Goal: Task Accomplishment & Management: Complete application form

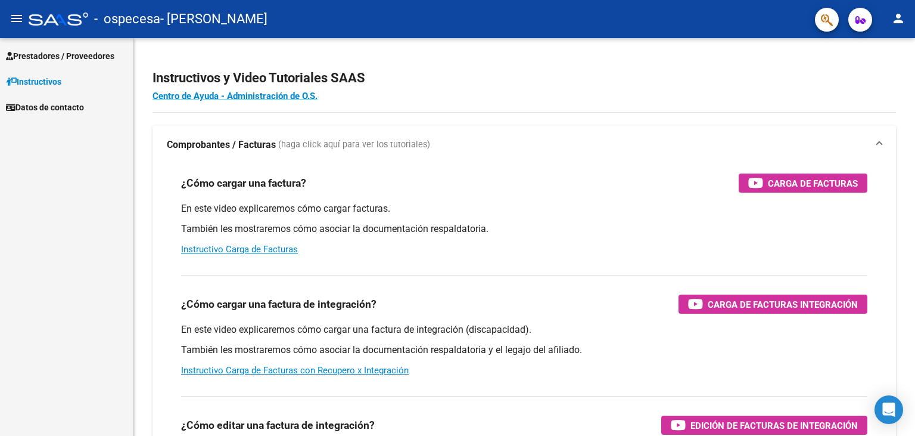
click at [72, 47] on link "Prestadores / Proveedores" at bounding box center [66, 56] width 133 height 26
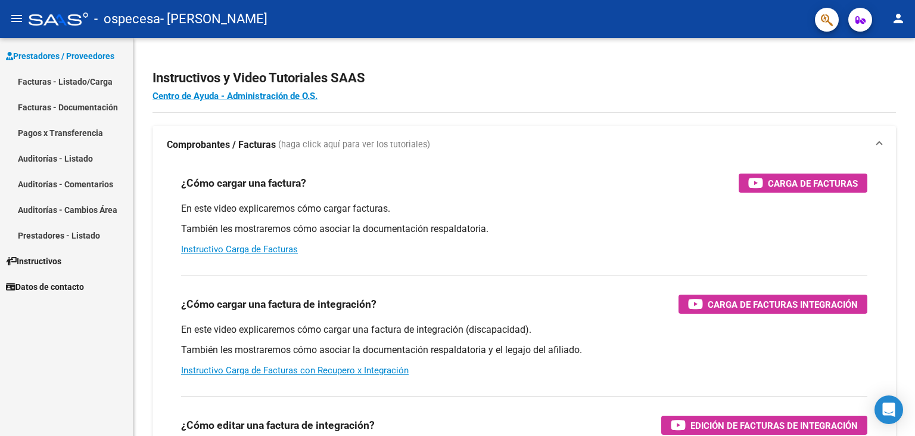
click at [84, 81] on link "Facturas - Listado/Carga" at bounding box center [66, 82] width 133 height 26
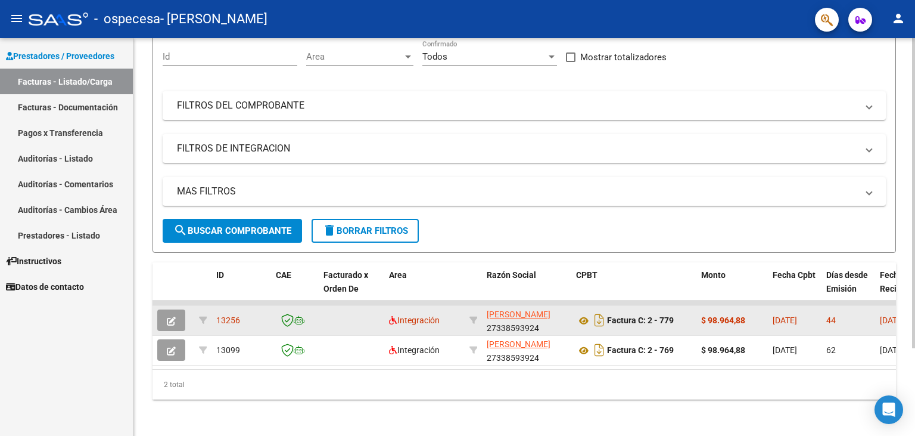
click at [170, 315] on span "button" at bounding box center [171, 320] width 9 height 11
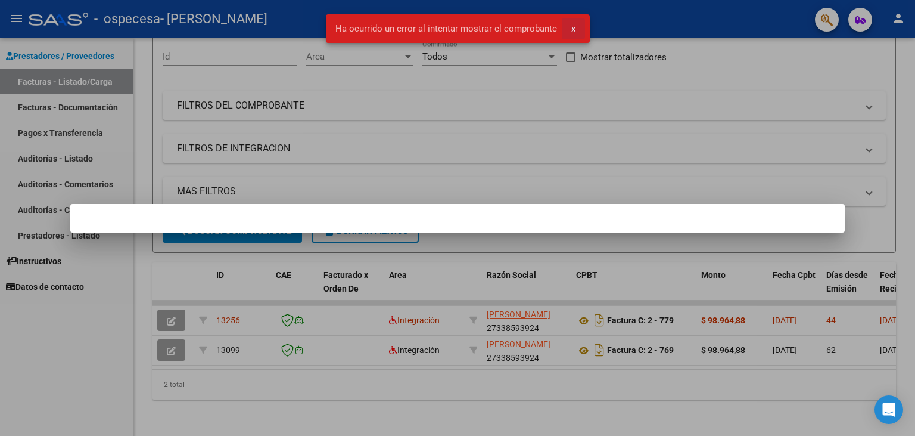
click at [583, 32] on button "x" at bounding box center [573, 28] width 23 height 21
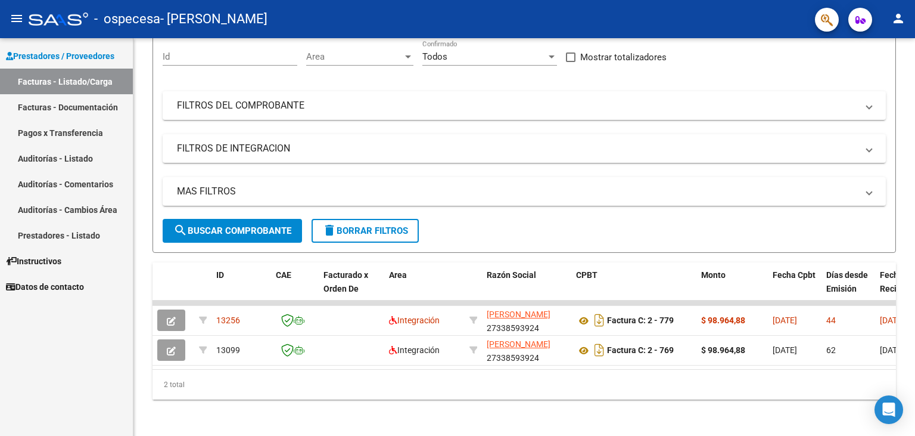
click at [898, 15] on mat-icon "person" at bounding box center [899, 18] width 14 height 14
click at [888, 42] on button "person Mi Perfil" at bounding box center [874, 50] width 73 height 29
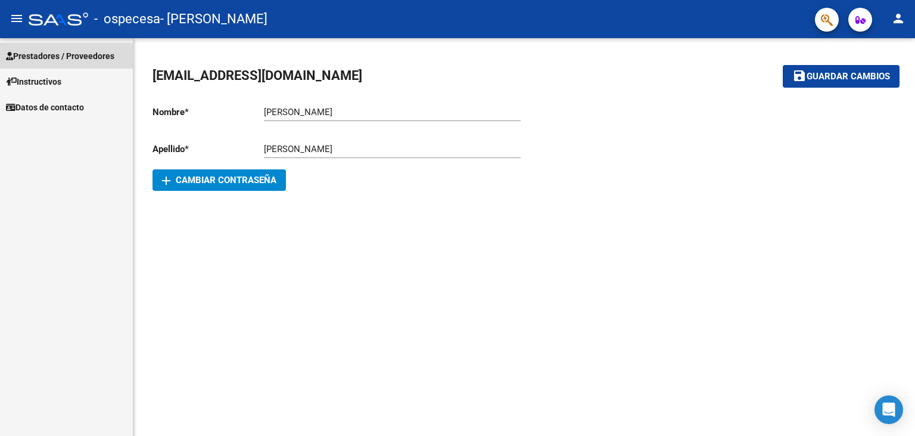
click at [44, 58] on span "Prestadores / Proveedores" at bounding box center [60, 55] width 108 height 13
click at [53, 51] on span "Prestadores / Proveedores" at bounding box center [60, 55] width 108 height 13
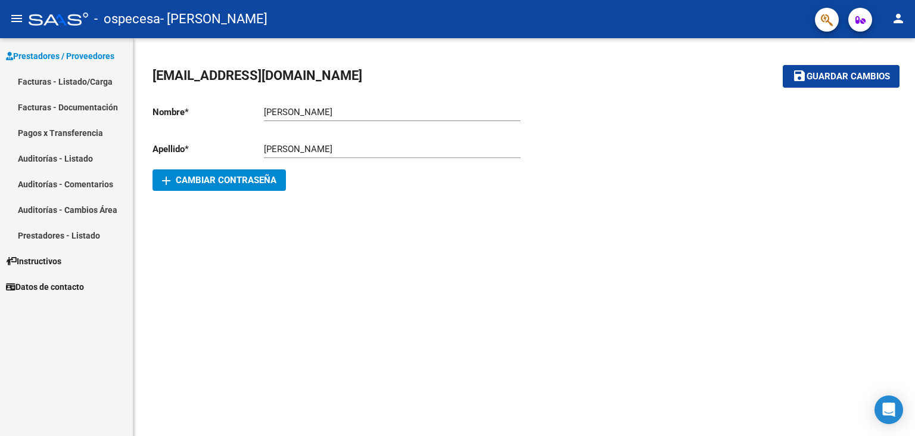
click at [63, 80] on link "Facturas - Listado/Carga" at bounding box center [66, 82] width 133 height 26
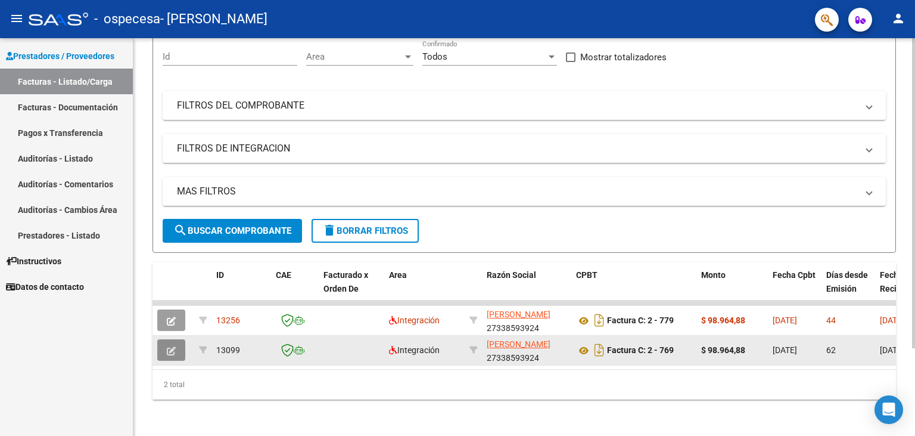
click at [174, 352] on icon "button" at bounding box center [171, 350] width 9 height 9
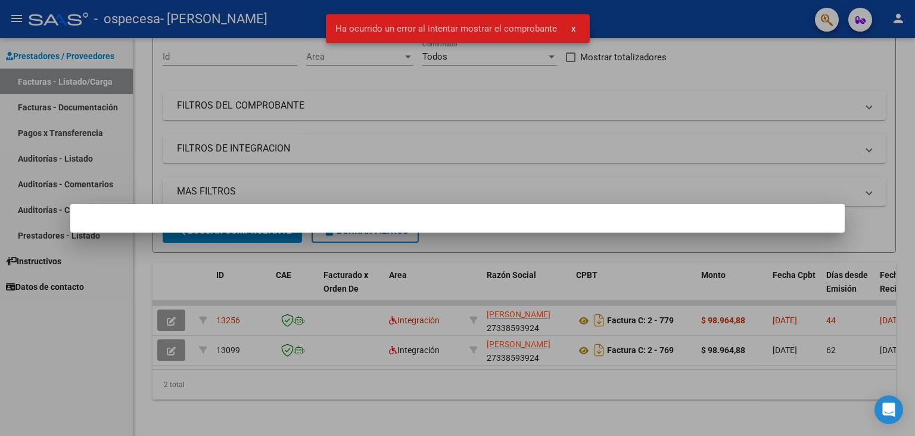
click at [575, 28] on button "x" at bounding box center [573, 28] width 23 height 21
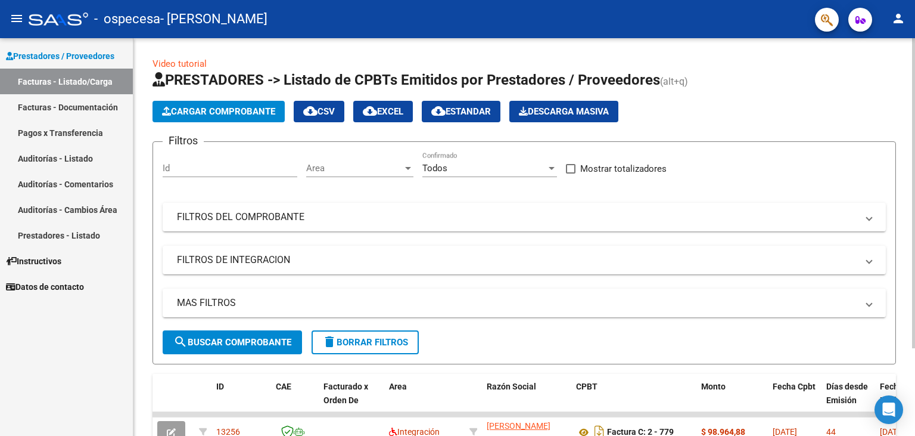
click at [221, 103] on button "Cargar Comprobante" at bounding box center [219, 111] width 132 height 21
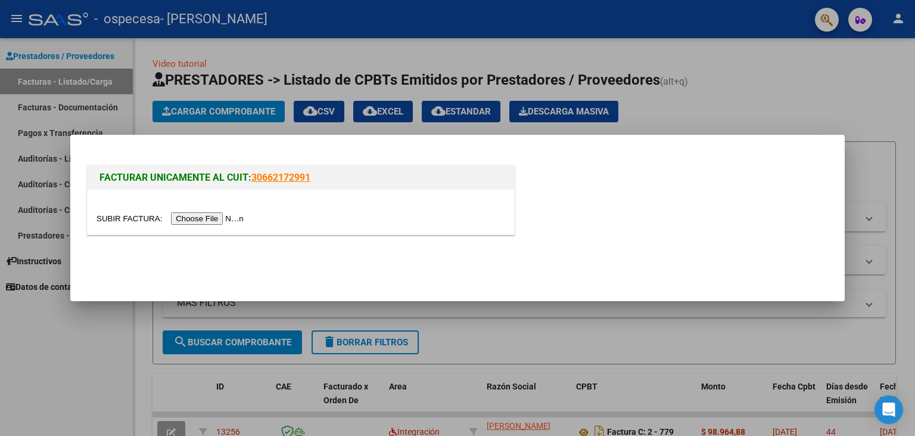
click at [130, 222] on input "file" at bounding box center [172, 218] width 151 height 13
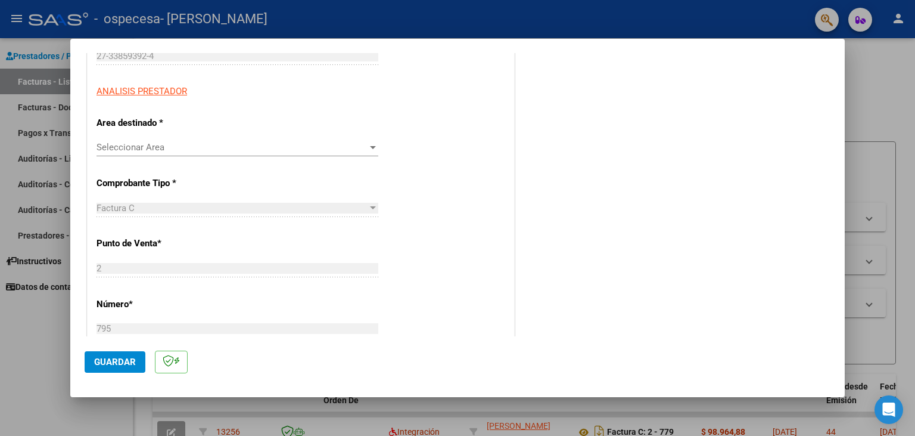
scroll to position [197, 0]
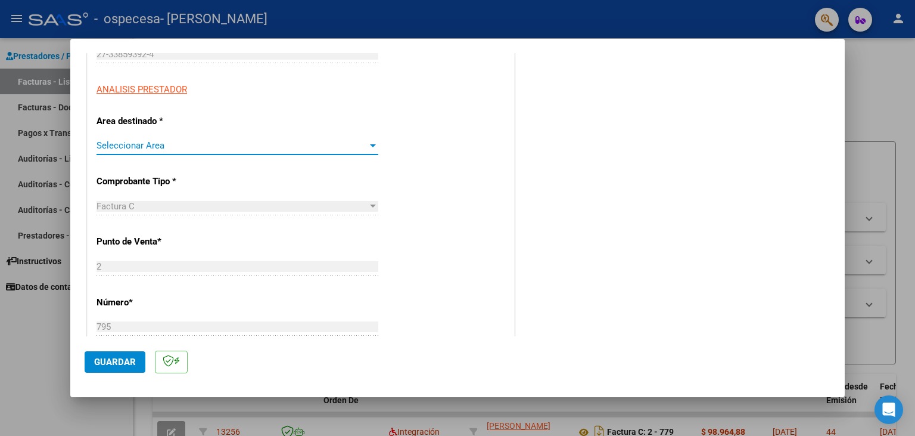
click at [371, 140] on div "Seleccionar Area" at bounding box center [238, 145] width 282 height 11
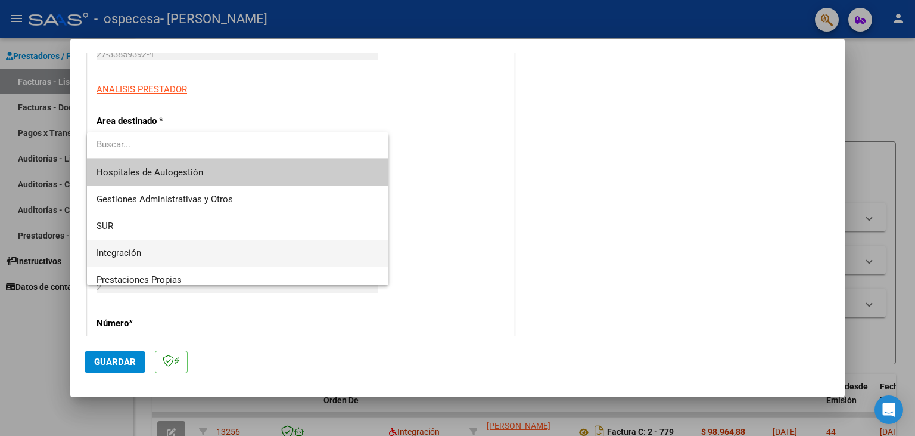
click at [160, 247] on span "Integración" at bounding box center [238, 253] width 283 height 27
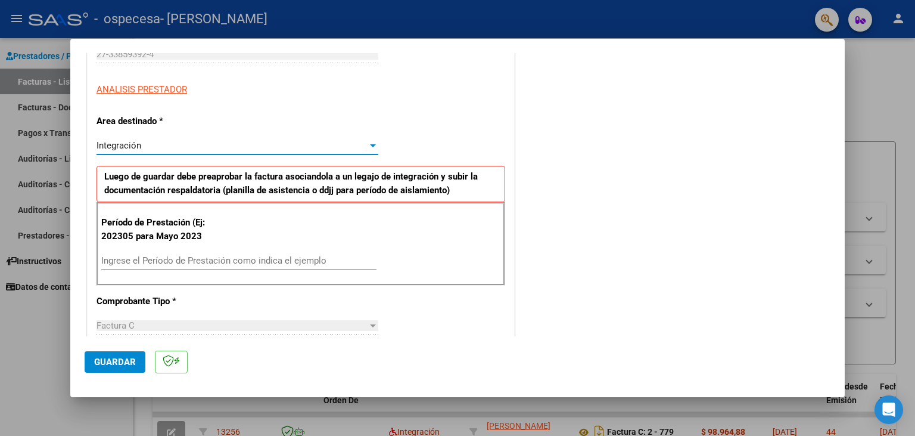
click at [265, 255] on input "Ingrese el Período de Prestación como indica el ejemplo" at bounding box center [238, 260] width 275 height 11
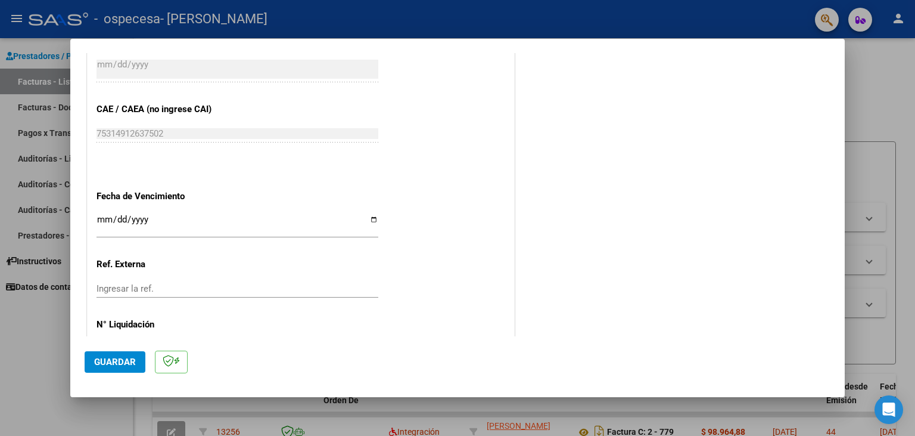
scroll to position [727, 0]
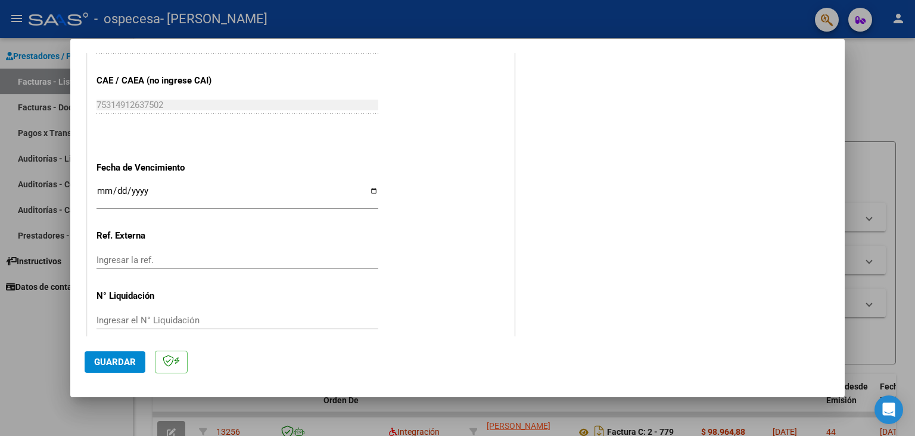
type input "202507"
click at [108, 364] on span "Guardar" at bounding box center [115, 361] width 42 height 11
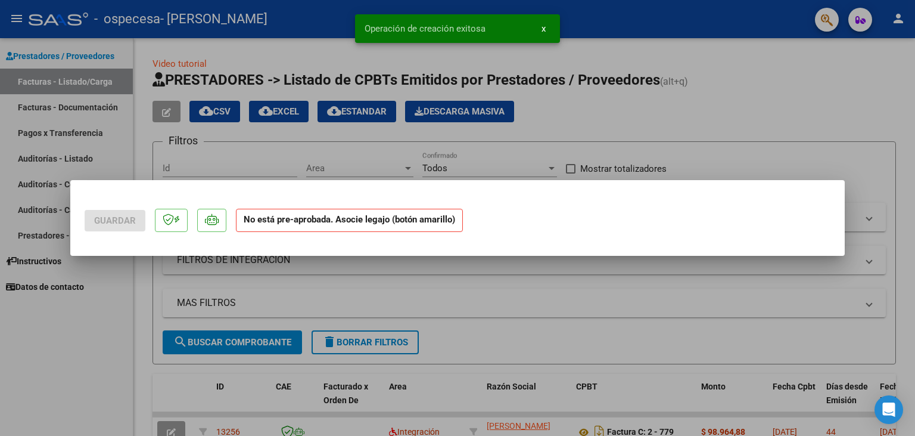
scroll to position [0, 0]
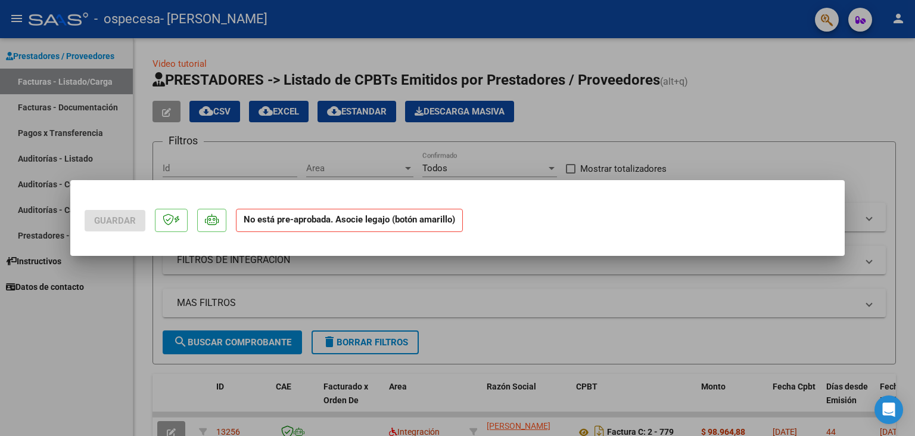
click at [414, 221] on strong "No está pre-aprobada. Asocie legajo (botón amarillo)" at bounding box center [349, 220] width 227 height 23
click at [374, 219] on strong "No está pre-aprobada. Asocie legajo (botón amarillo)" at bounding box center [349, 220] width 227 height 23
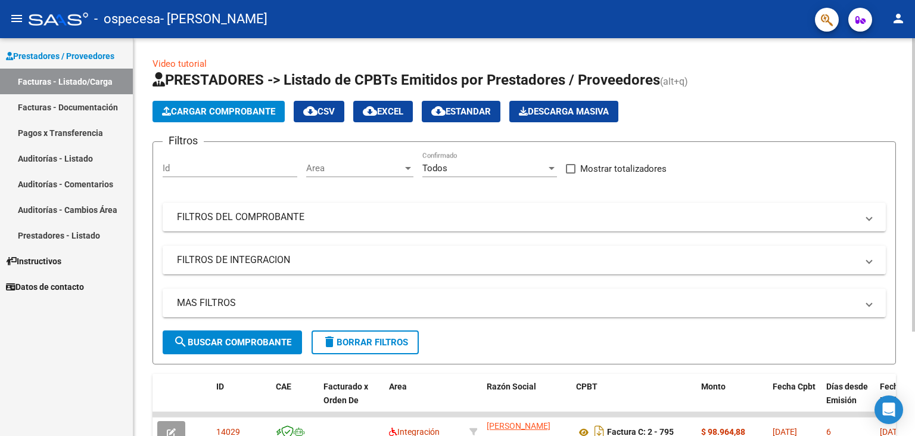
scroll to position [141, 0]
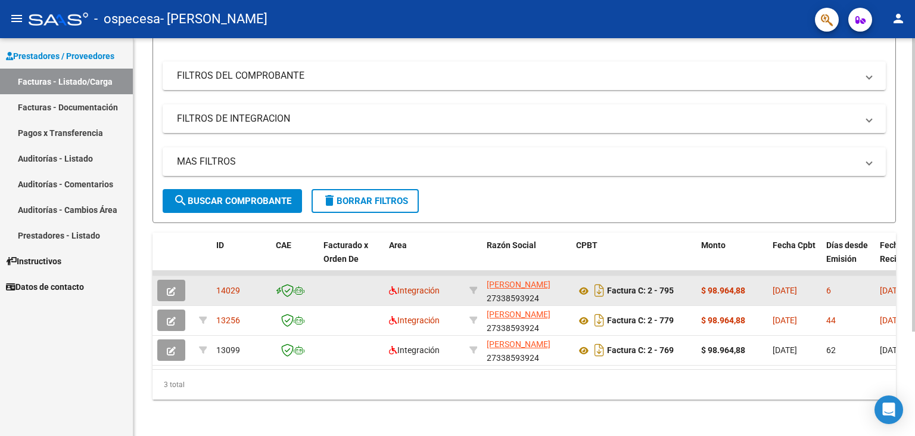
click at [226, 288] on span "14029" at bounding box center [228, 290] width 24 height 10
click at [178, 286] on button "button" at bounding box center [171, 290] width 28 height 21
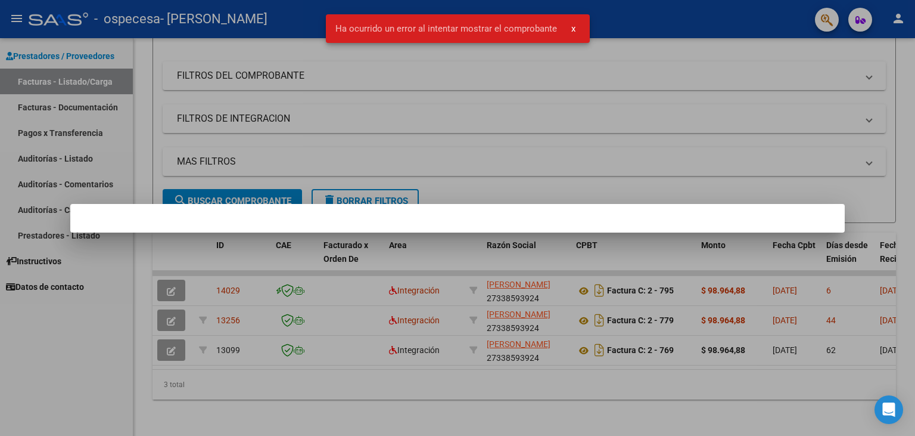
click at [812, 218] on mat-dialog-container at bounding box center [457, 218] width 775 height 29
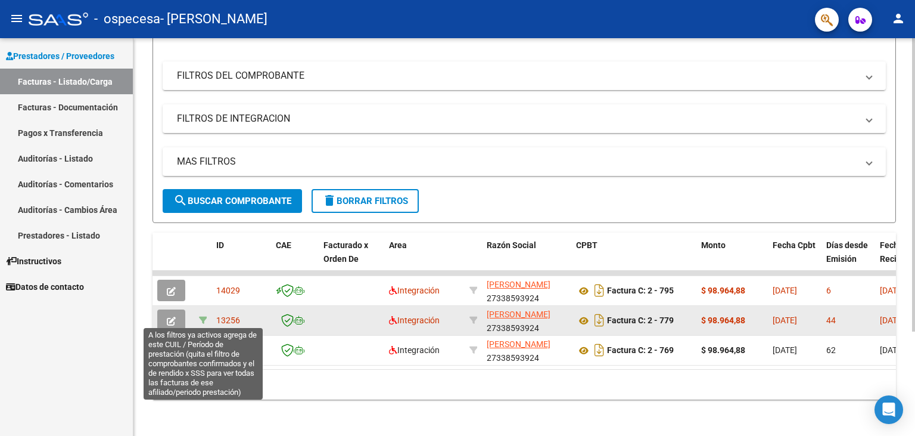
click at [203, 317] on icon at bounding box center [203, 320] width 8 height 8
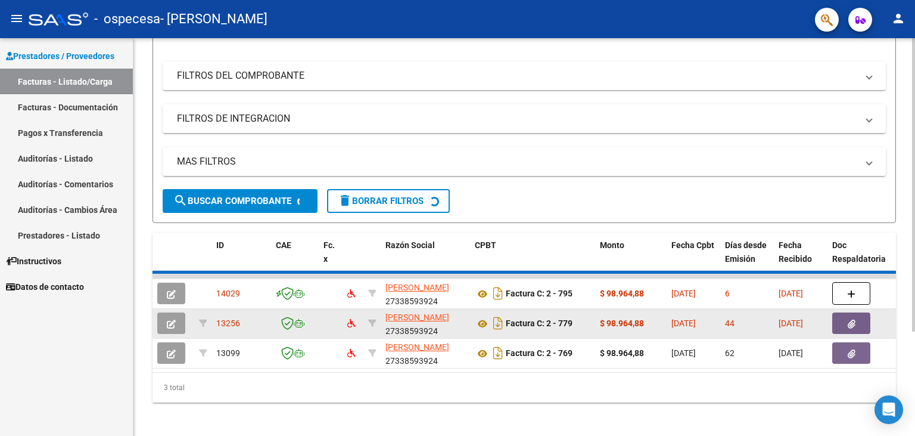
type input "202506"
type input "20541314866"
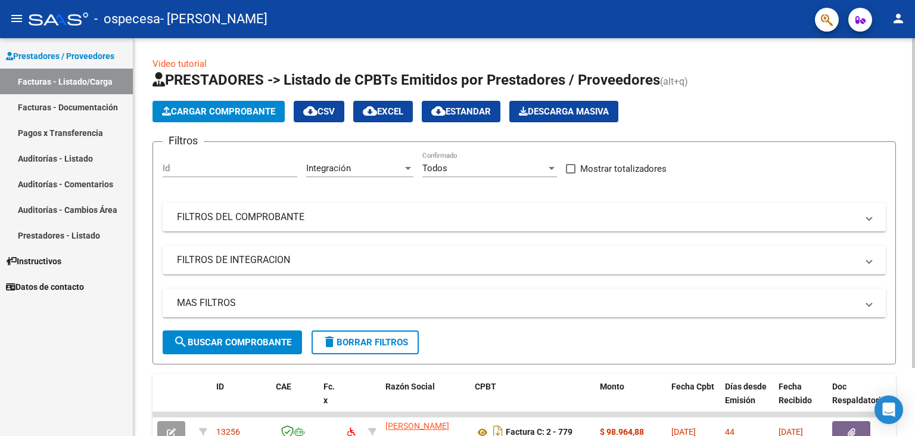
scroll to position [82, 0]
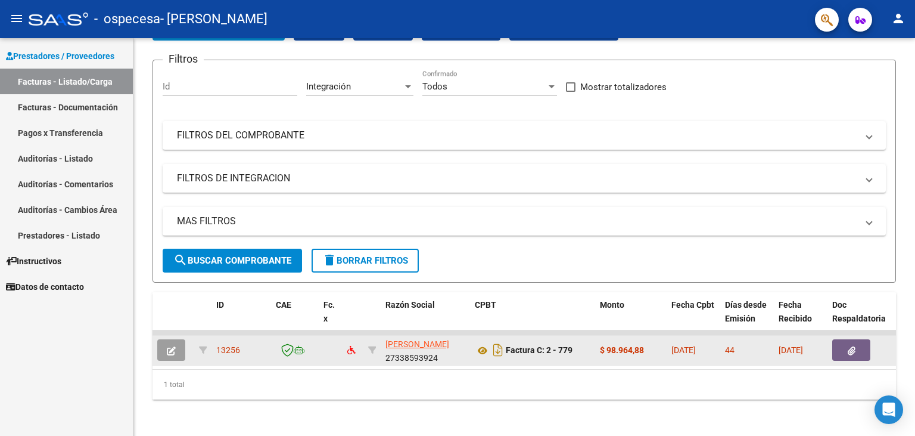
click at [867, 342] on button "button" at bounding box center [852, 349] width 38 height 21
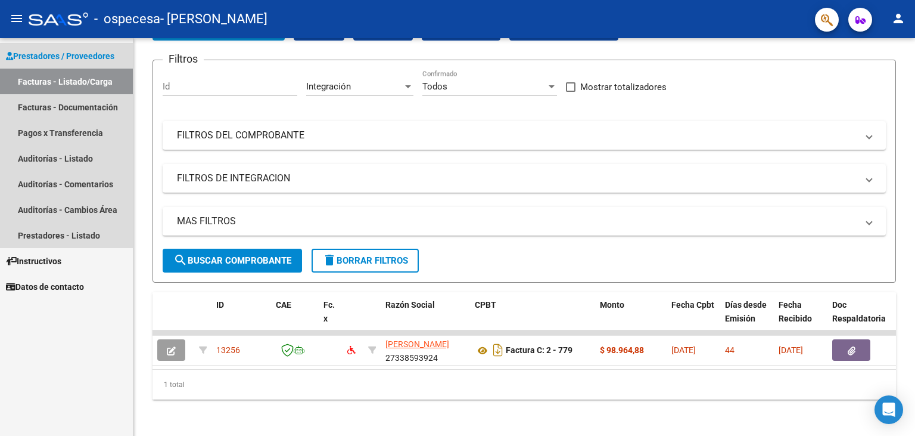
click at [53, 80] on link "Facturas - Listado/Carga" at bounding box center [66, 82] width 133 height 26
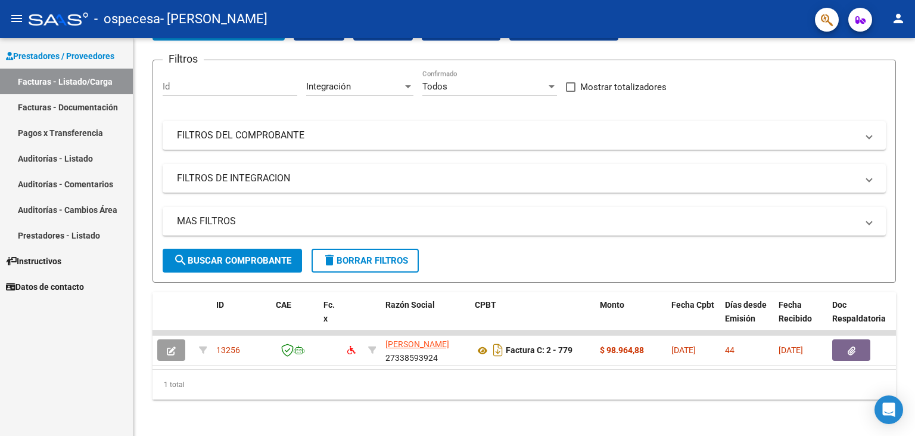
click at [58, 54] on span "Prestadores / Proveedores" at bounding box center [60, 55] width 108 height 13
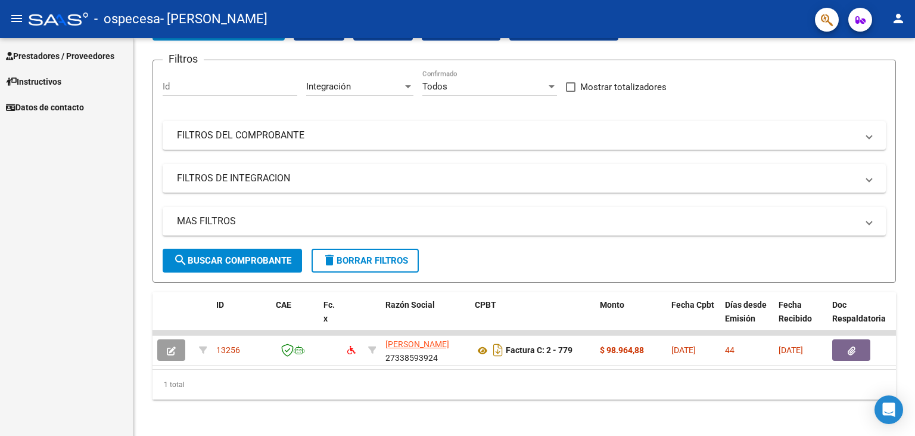
click at [75, 55] on span "Prestadores / Proveedores" at bounding box center [60, 55] width 108 height 13
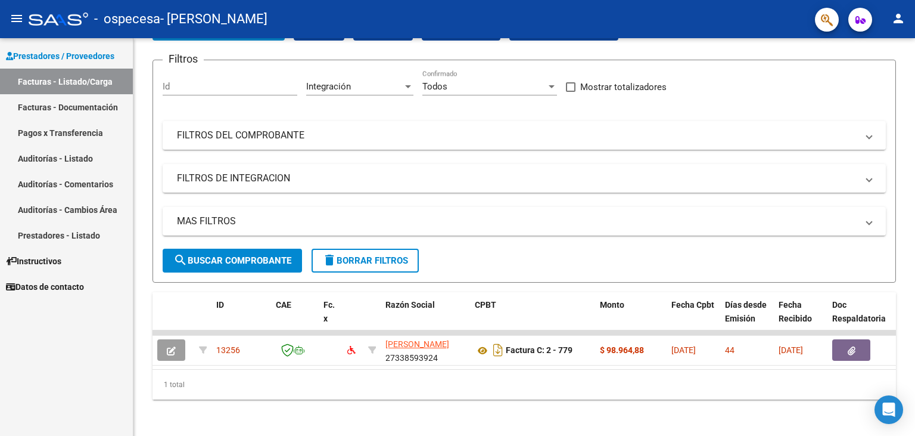
click at [83, 79] on link "Facturas - Listado/Carga" at bounding box center [66, 82] width 133 height 26
click at [57, 105] on link "Facturas - Documentación" at bounding box center [66, 107] width 133 height 26
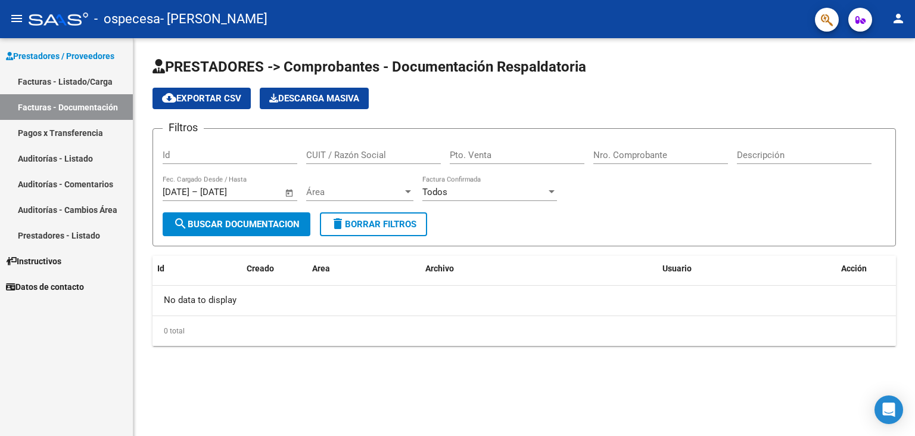
click at [76, 77] on link "Facturas - Listado/Carga" at bounding box center [66, 82] width 133 height 26
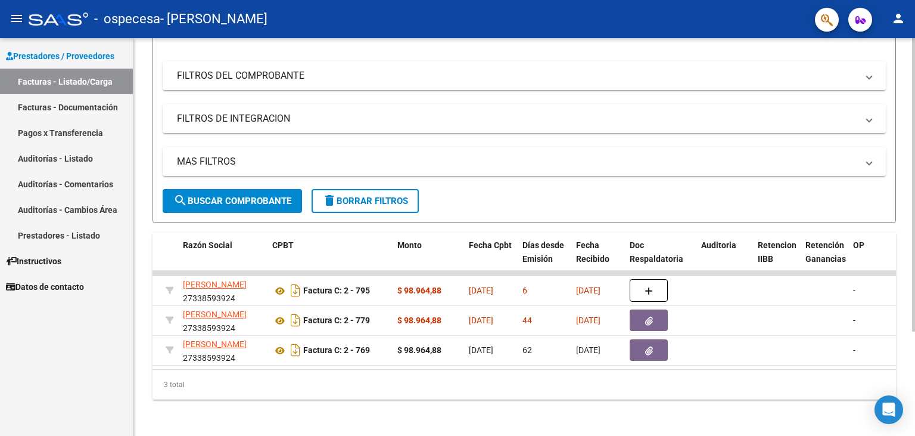
scroll to position [0, 346]
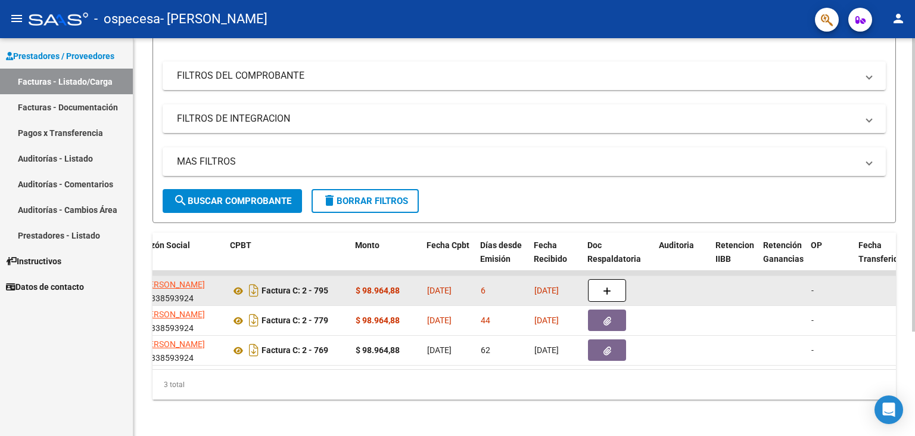
click at [628, 287] on div at bounding box center [619, 290] width 62 height 23
click at [608, 287] on icon "button" at bounding box center [607, 291] width 8 height 9
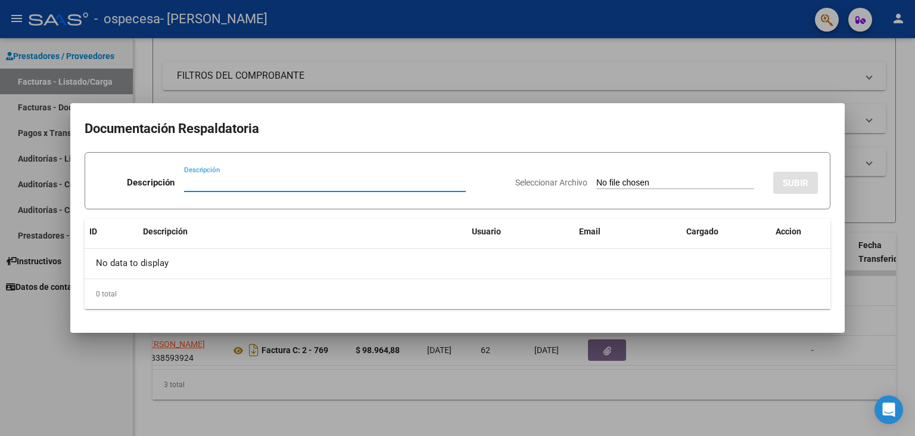
click at [628, 178] on input "Seleccionar Archivo" at bounding box center [676, 183] width 158 height 11
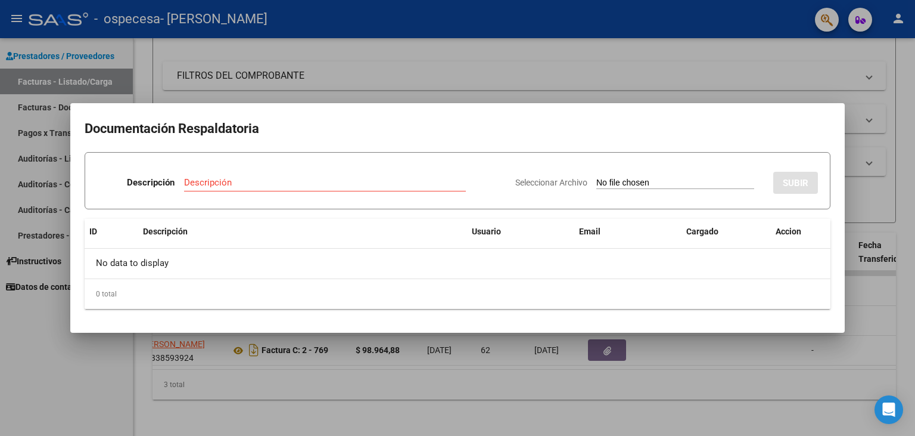
type input "C:\fakepath\Planilla de Asistencias julio.pdf"
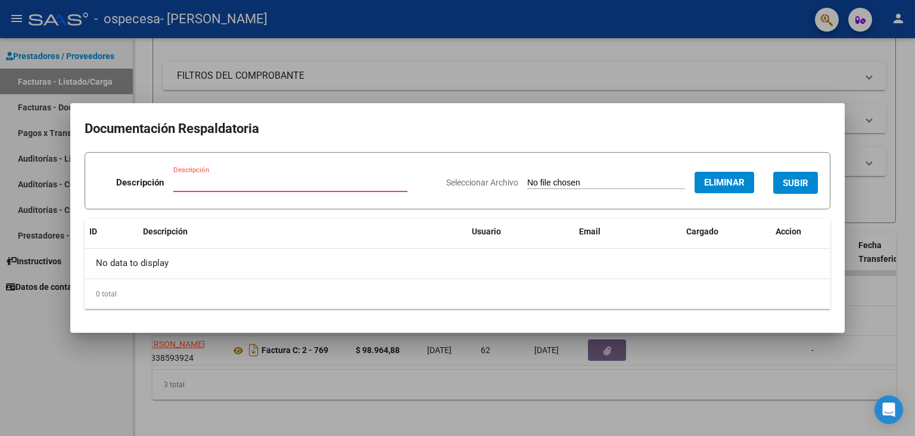
paste input "Planilla de Asistencias julio"
type input "Planilla de Asistencias julio"
click at [793, 176] on button "SUBIR" at bounding box center [796, 183] width 45 height 22
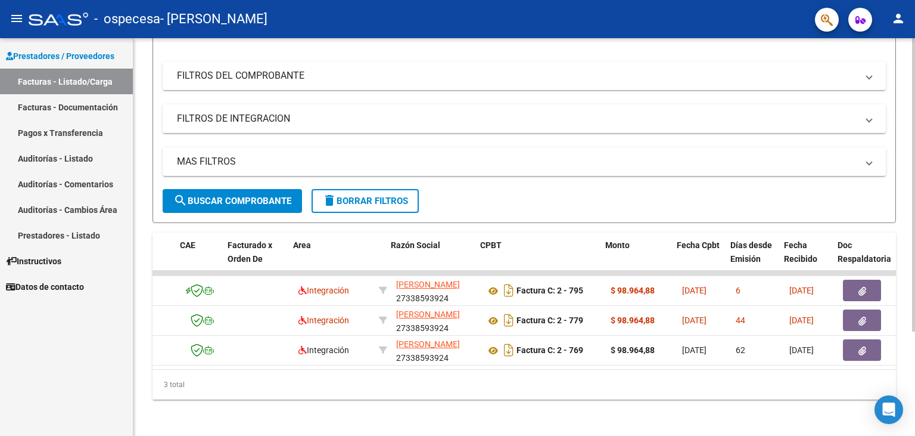
scroll to position [0, 95]
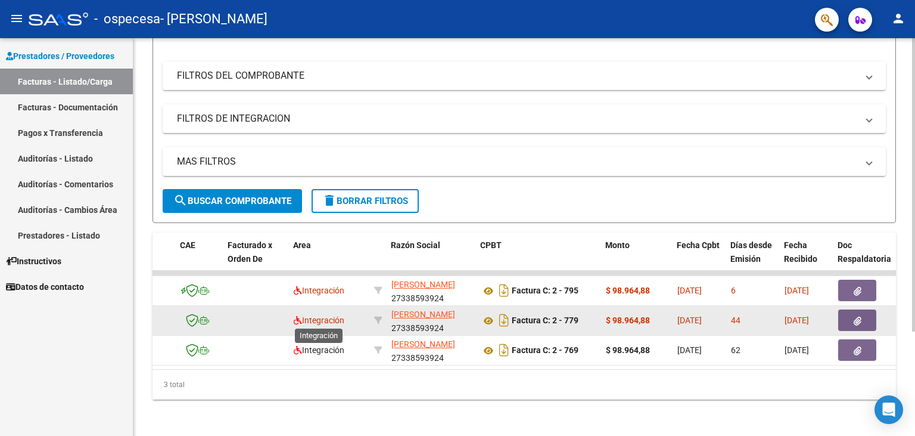
click at [325, 316] on span "Integración" at bounding box center [319, 320] width 51 height 10
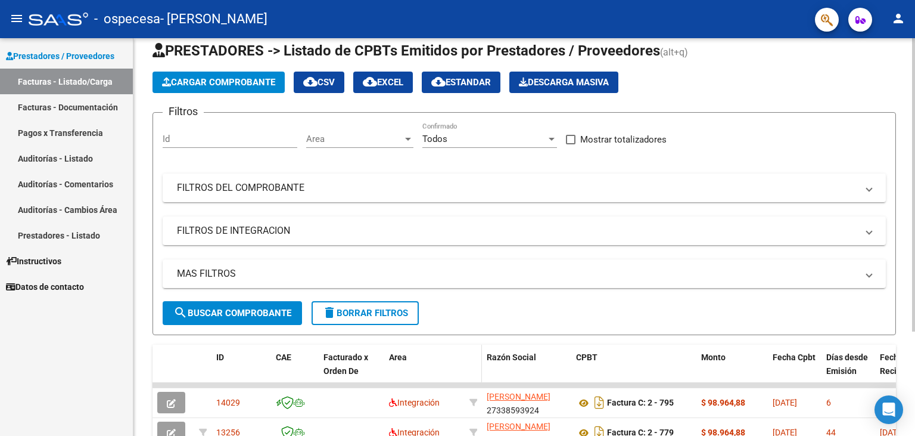
scroll to position [0, 0]
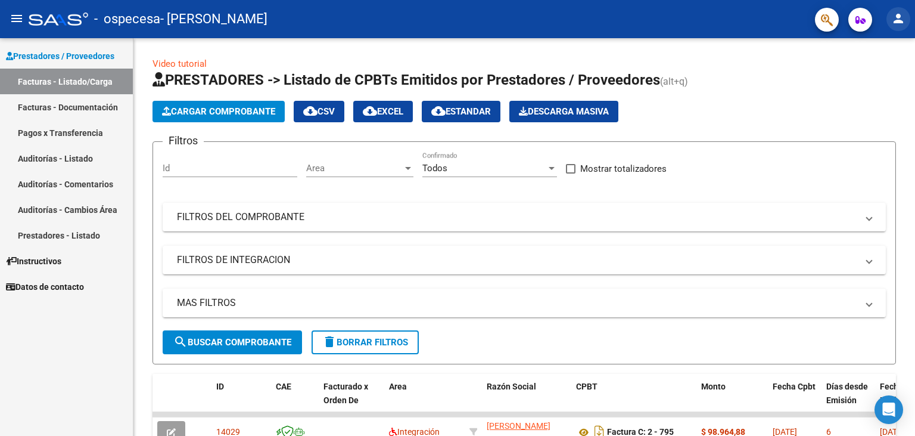
click at [899, 18] on mat-icon "person" at bounding box center [899, 18] width 14 height 14
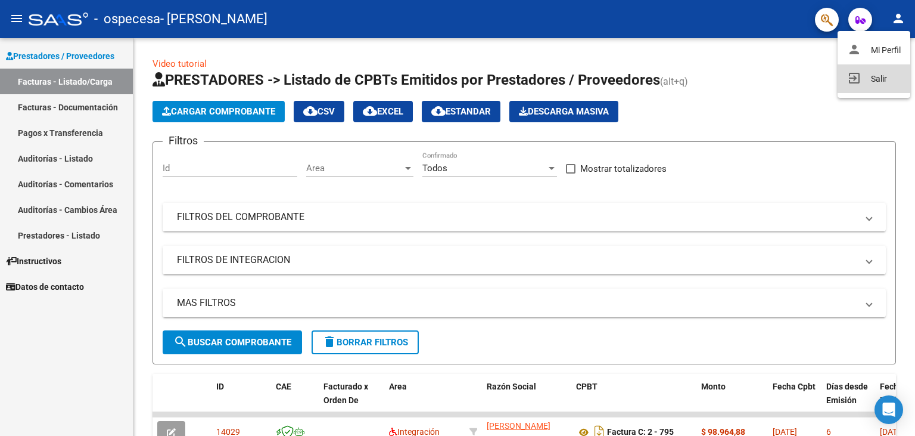
click at [861, 80] on button "exit_to_app Salir" at bounding box center [874, 78] width 73 height 29
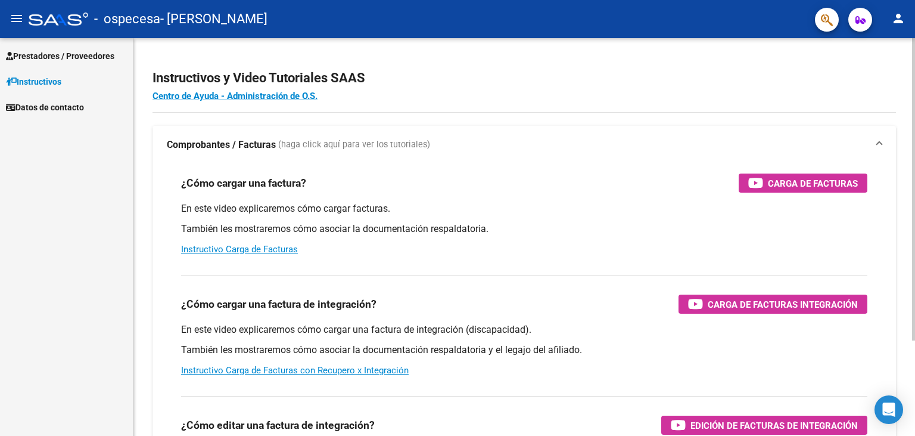
scroll to position [82, 0]
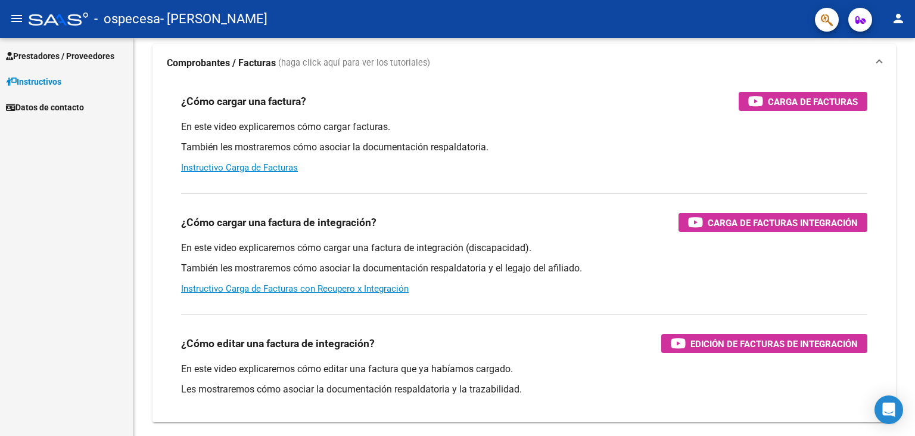
click at [56, 59] on span "Prestadores / Proveedores" at bounding box center [60, 55] width 108 height 13
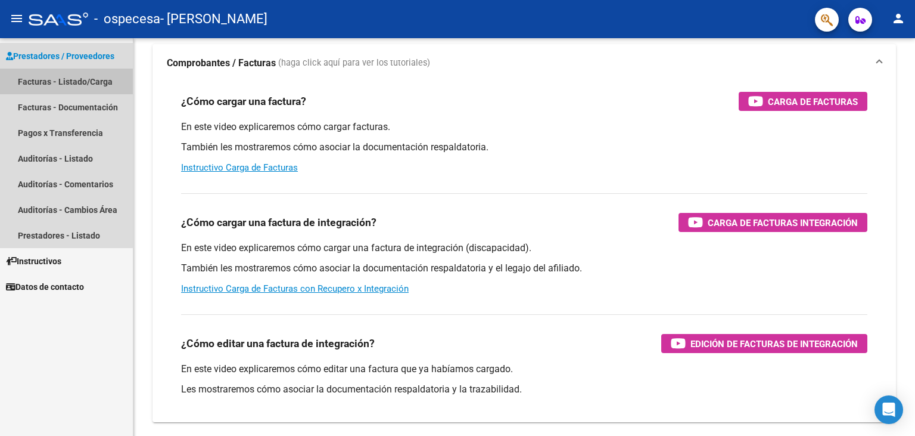
click at [61, 79] on link "Facturas - Listado/Carga" at bounding box center [66, 82] width 133 height 26
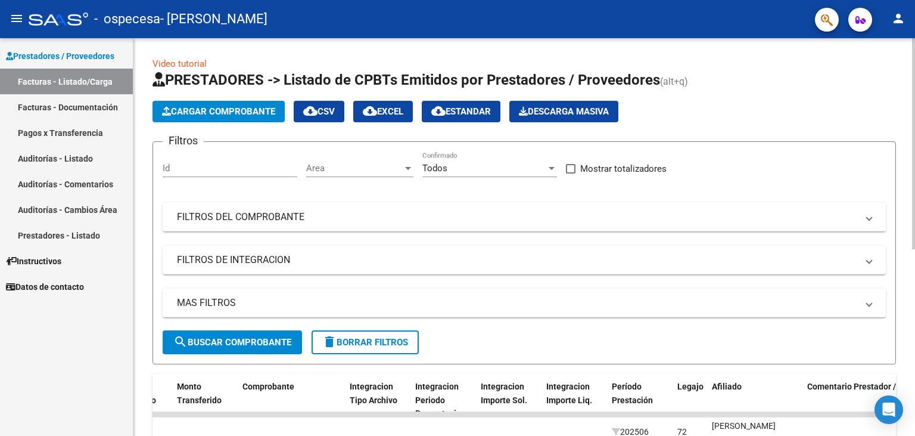
click at [199, 102] on button "Cargar Comprobante" at bounding box center [219, 111] width 132 height 21
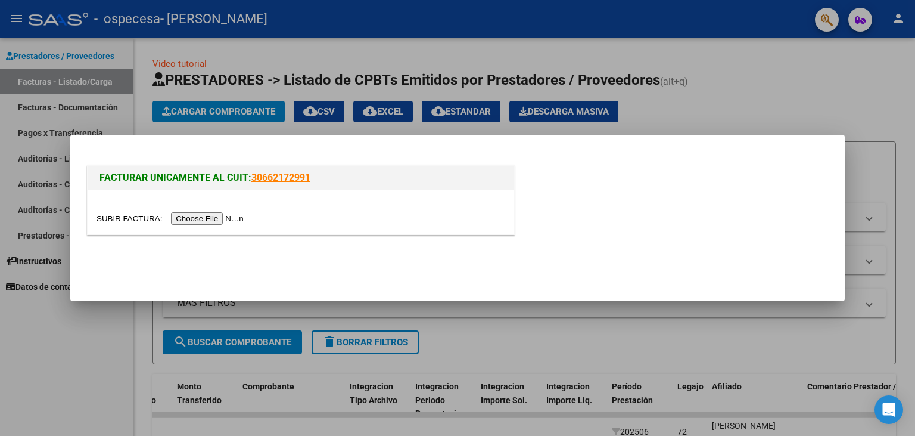
click at [125, 222] on input "file" at bounding box center [172, 218] width 151 height 13
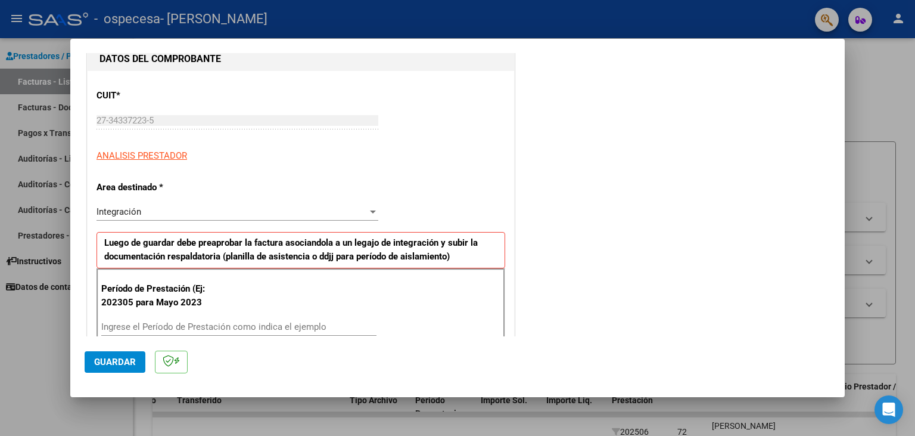
scroll to position [197, 0]
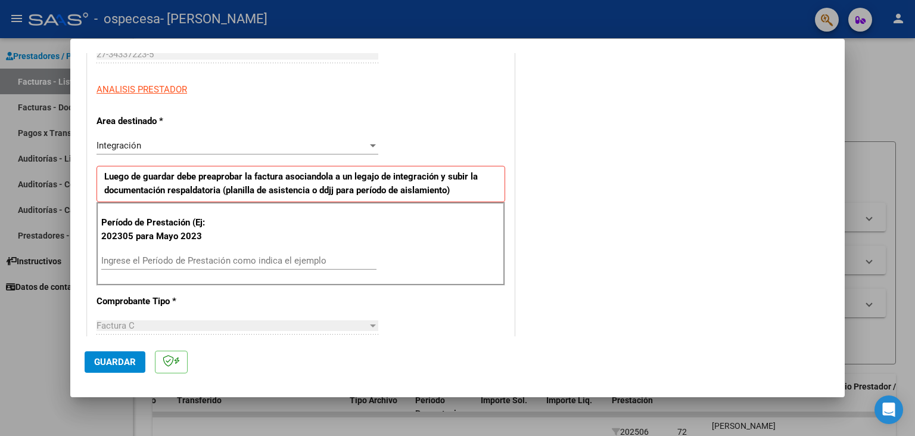
click at [210, 251] on div "Período de Prestación (Ej: 202305 para Mayo 2023 Ingrese el Período de Prestaci…" at bounding box center [301, 243] width 409 height 83
click at [204, 262] on input "Ingrese el Período de Prestación como indica el ejemplo" at bounding box center [238, 260] width 275 height 11
type input "202507"
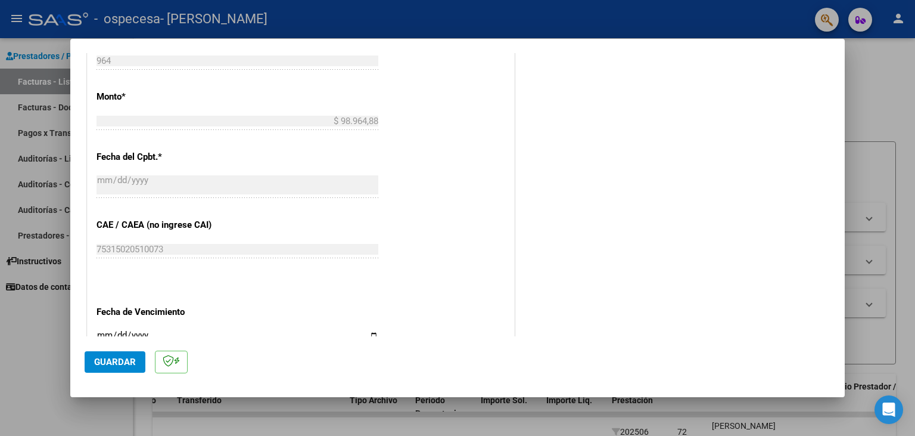
scroll to position [592, 0]
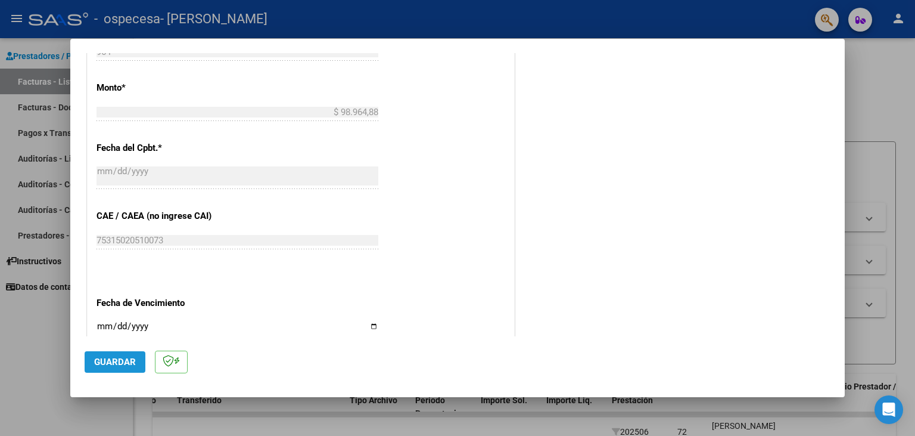
click at [108, 365] on span "Guardar" at bounding box center [115, 361] width 42 height 11
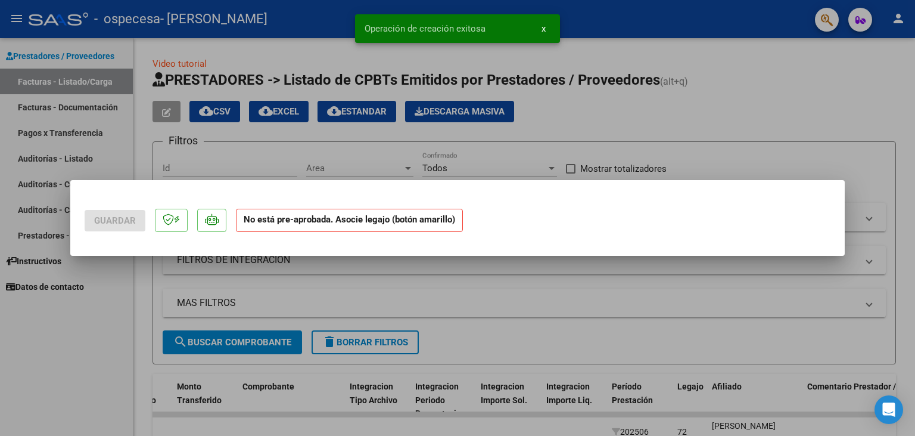
scroll to position [0, 0]
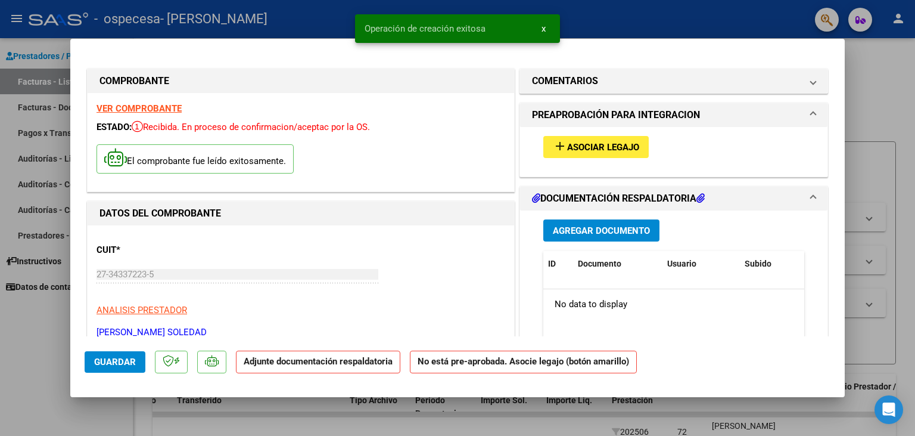
click at [599, 141] on span "add Asociar Legajo" at bounding box center [596, 146] width 86 height 11
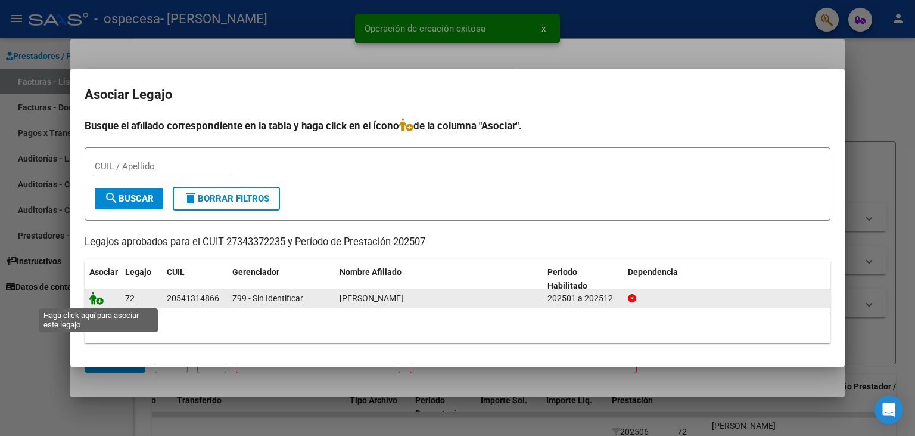
click at [98, 302] on icon at bounding box center [96, 297] width 14 height 13
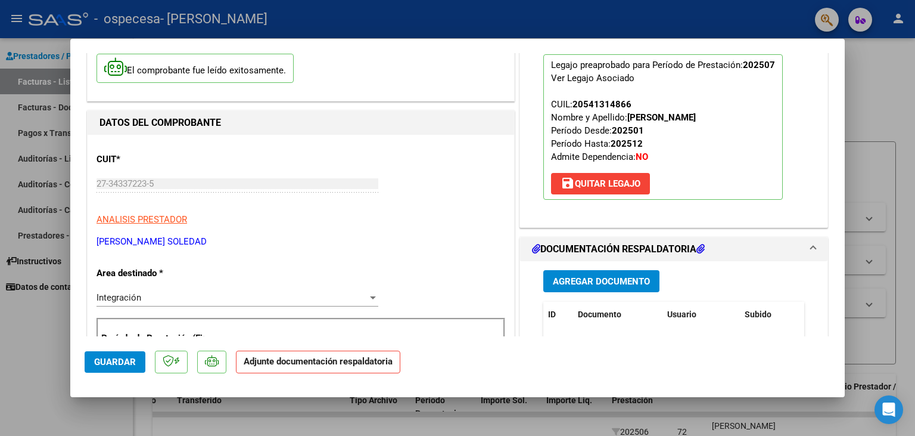
scroll to position [131, 0]
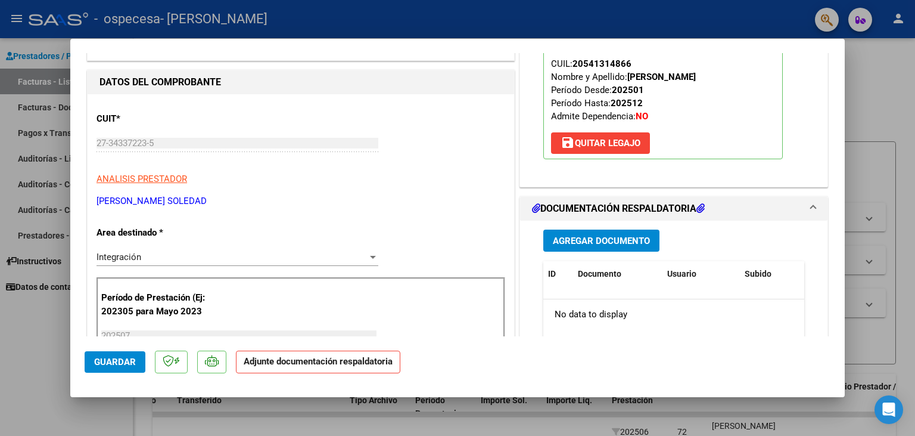
click at [629, 233] on button "Agregar Documento" at bounding box center [602, 240] width 116 height 22
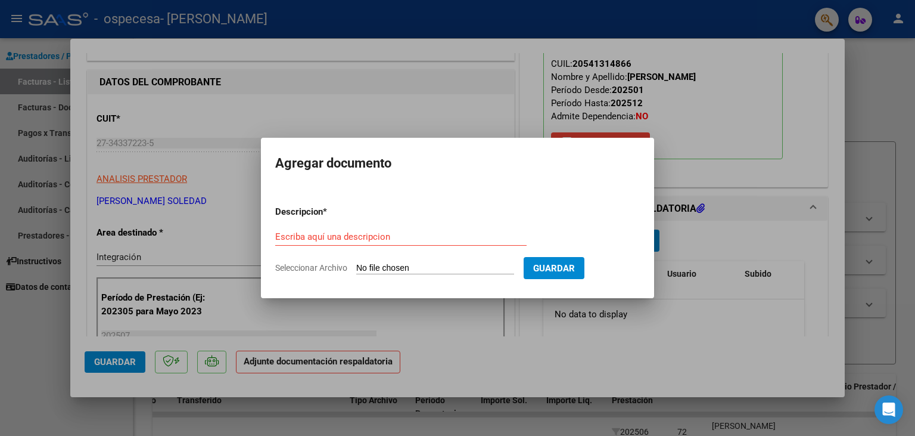
click at [370, 266] on input "Seleccionar Archivo" at bounding box center [435, 268] width 158 height 11
type input "C:\fakepath\Planilla de Asistencias julio.pdf"
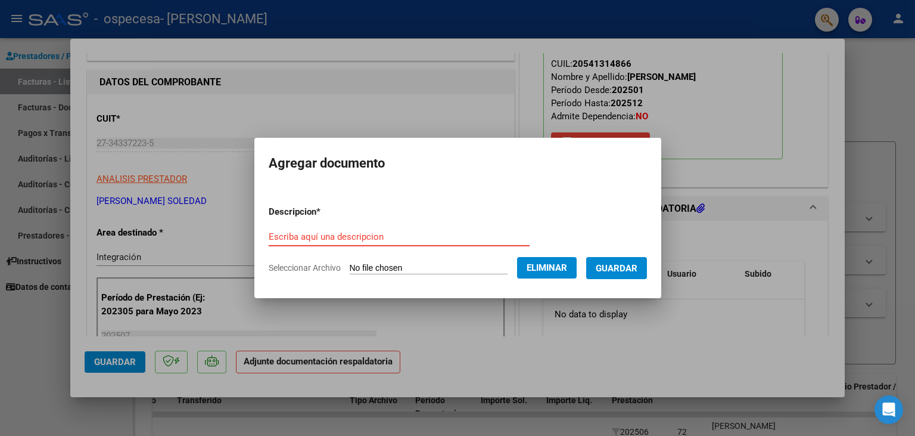
paste input "Planilla de Asistencias julio"
type input "Planilla de Asistencias julio"
click at [631, 265] on span "Guardar" at bounding box center [617, 268] width 42 height 11
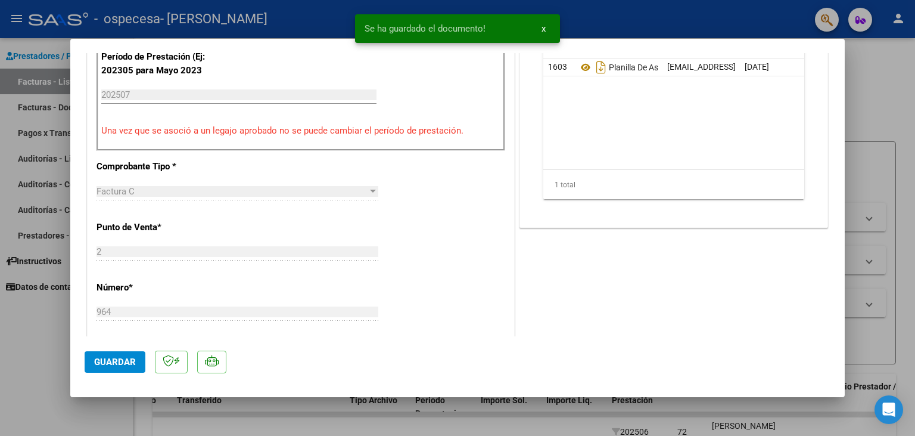
scroll to position [526, 0]
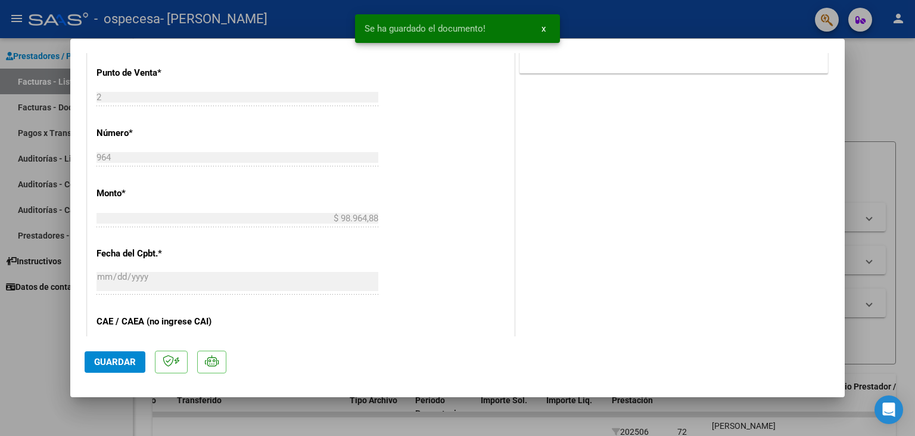
click at [128, 364] on span "Guardar" at bounding box center [115, 361] width 42 height 11
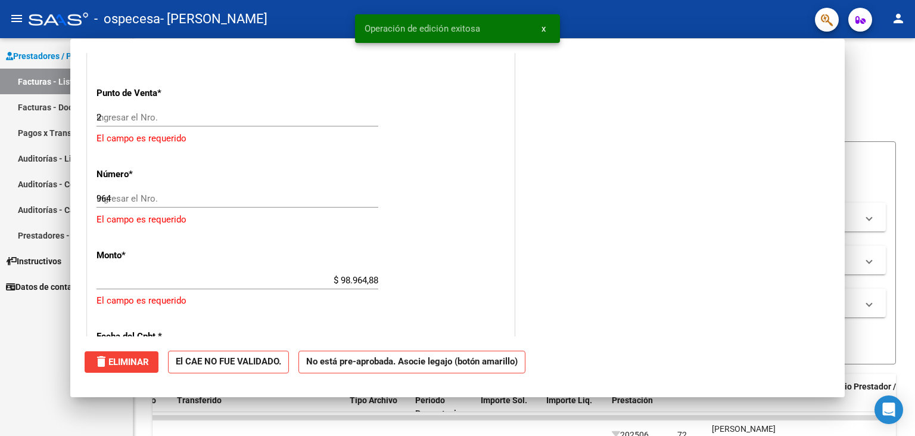
type input "$ 0,00"
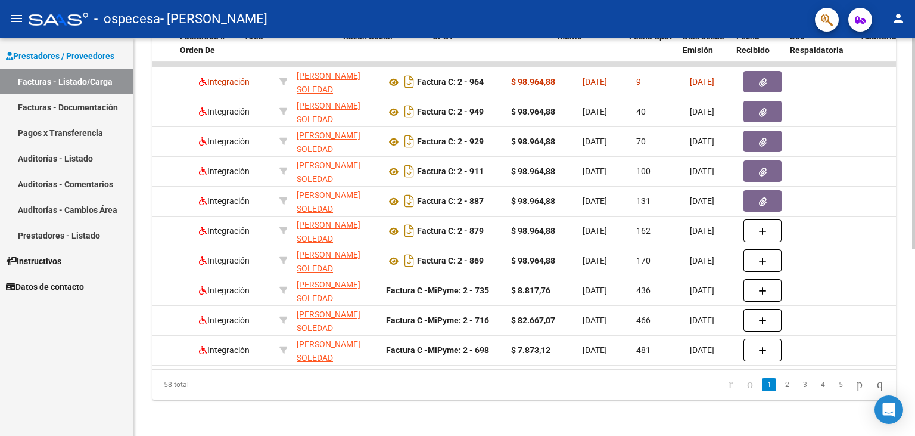
scroll to position [0, 0]
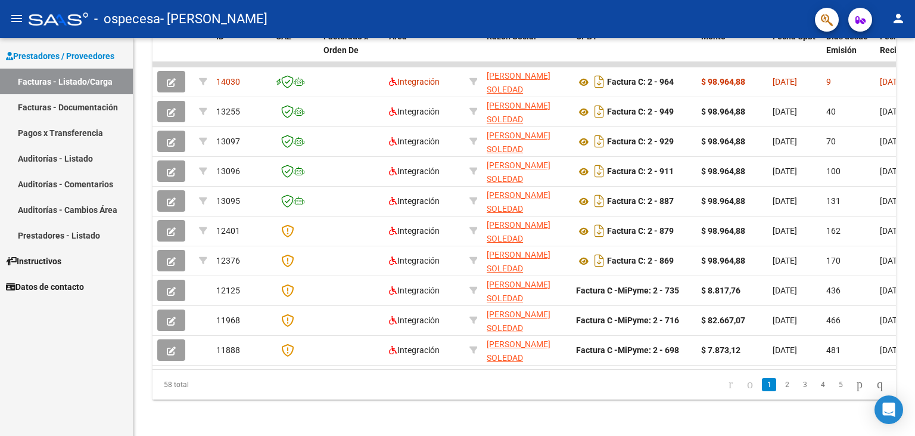
click at [903, 21] on mat-icon "person" at bounding box center [899, 18] width 14 height 14
click at [867, 82] on button "exit_to_app Salir" at bounding box center [874, 78] width 73 height 29
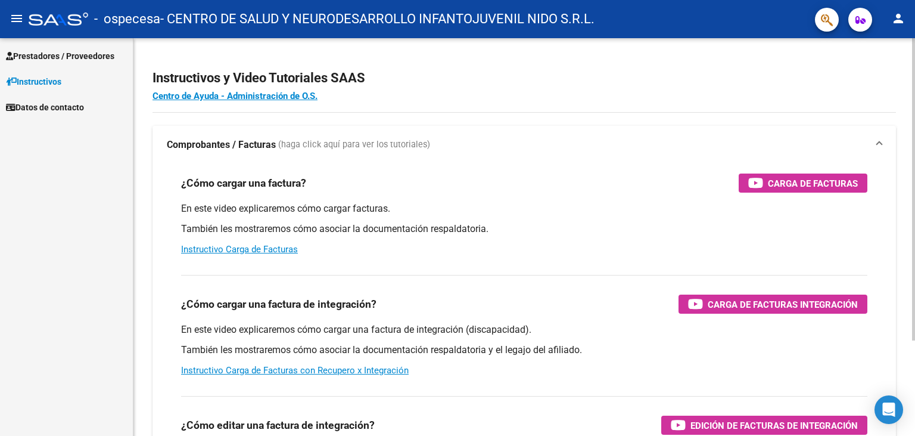
scroll to position [82, 0]
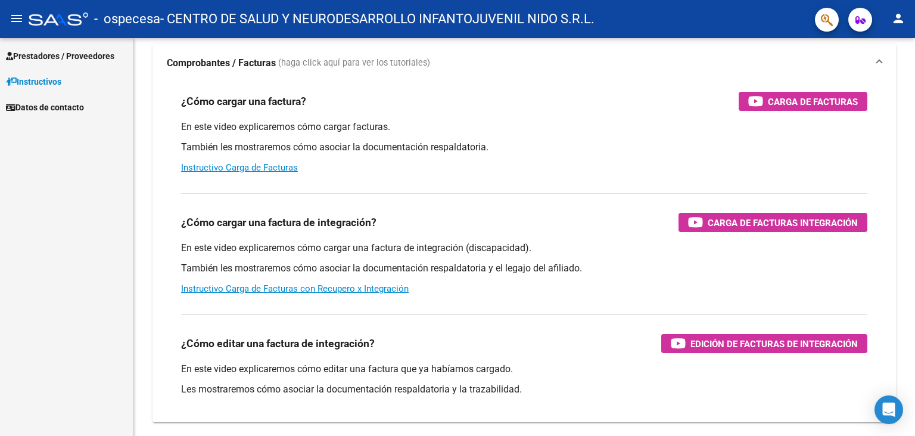
click at [74, 57] on span "Prestadores / Proveedores" at bounding box center [60, 55] width 108 height 13
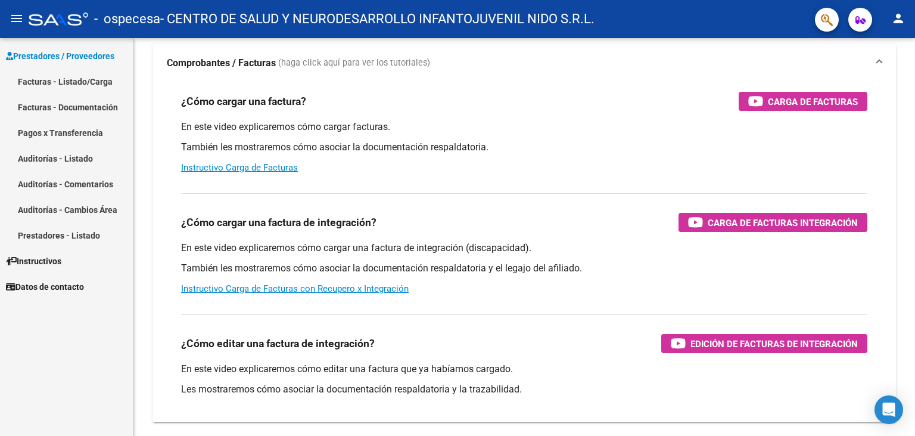
click at [77, 81] on link "Facturas - Listado/Carga" at bounding box center [66, 82] width 133 height 26
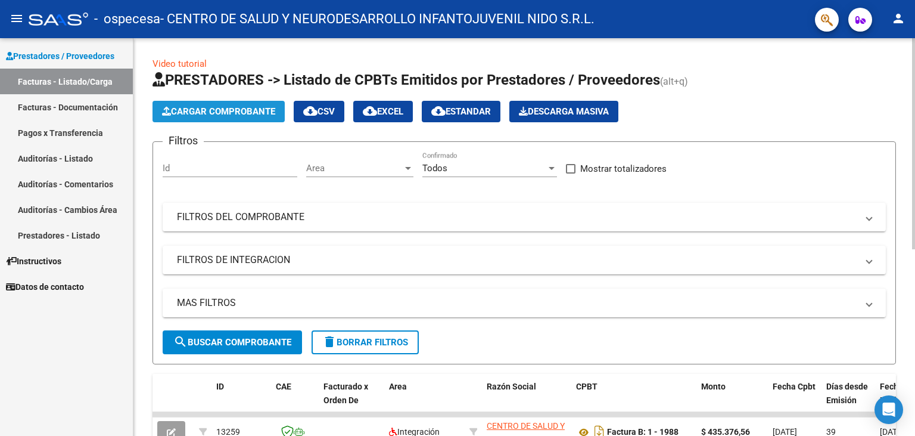
click at [187, 112] on span "Cargar Comprobante" at bounding box center [218, 111] width 113 height 11
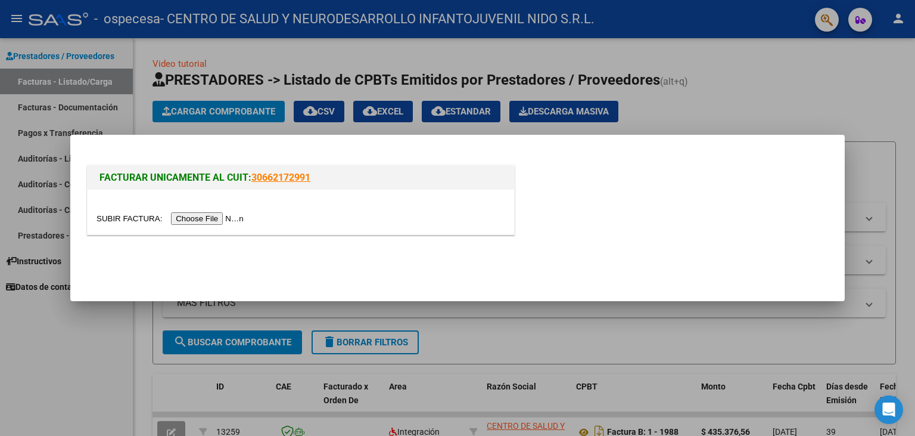
click at [123, 212] on div at bounding box center [301, 212] width 427 height 45
click at [125, 218] on input "file" at bounding box center [172, 218] width 151 height 13
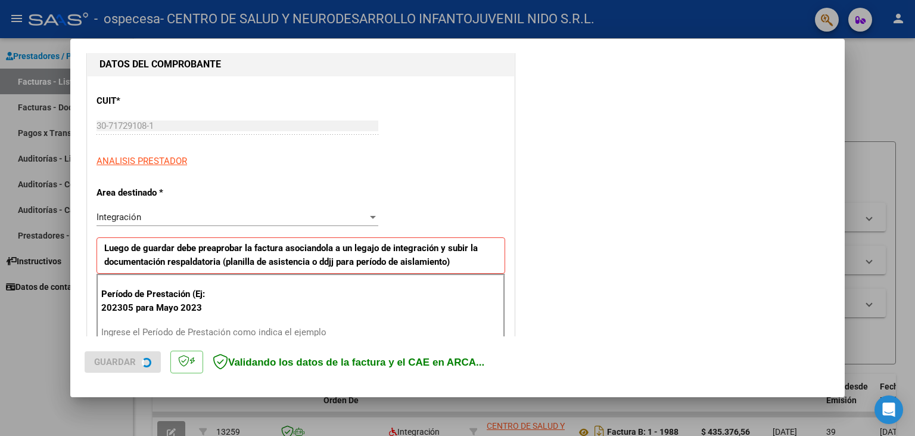
scroll to position [131, 0]
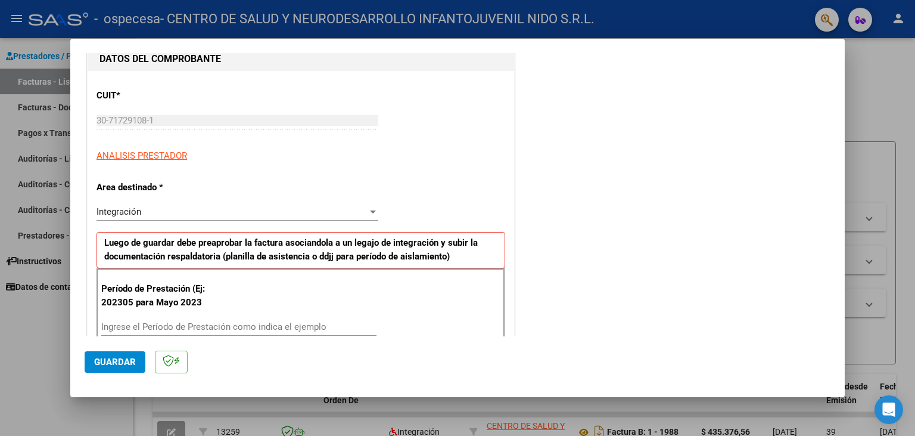
click at [169, 324] on input "Ingrese el Período de Prestación como indica el ejemplo" at bounding box center [238, 326] width 275 height 11
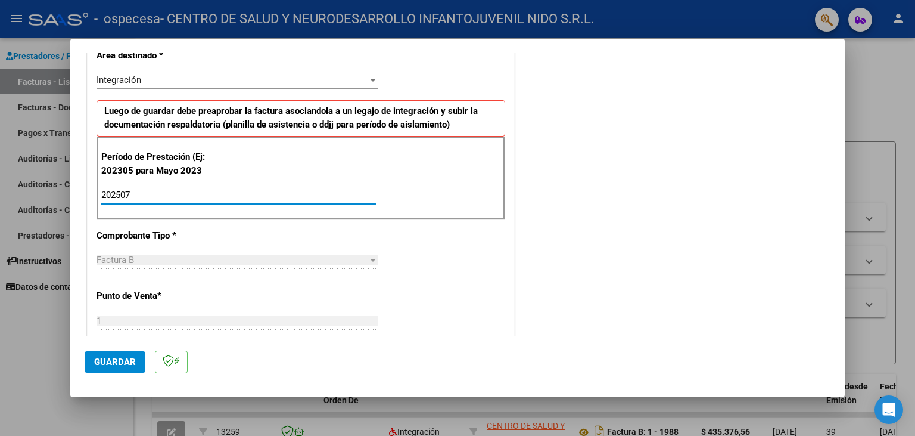
type input "202507"
click at [106, 362] on span "Guardar" at bounding box center [115, 361] width 42 height 11
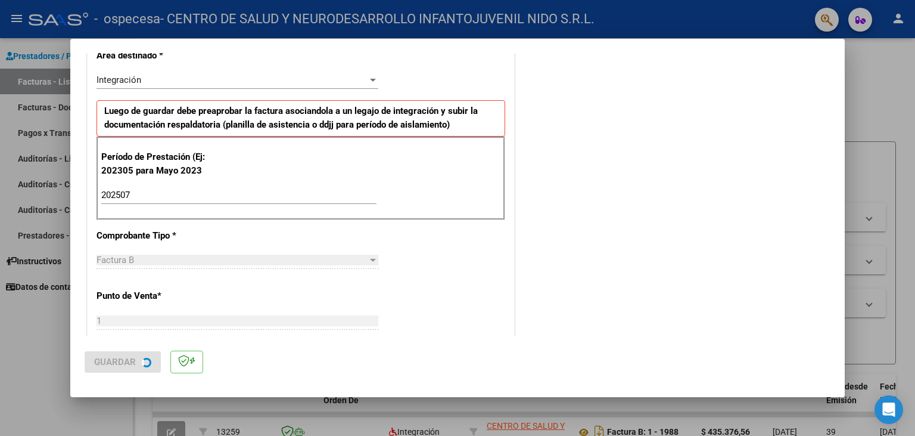
scroll to position [0, 0]
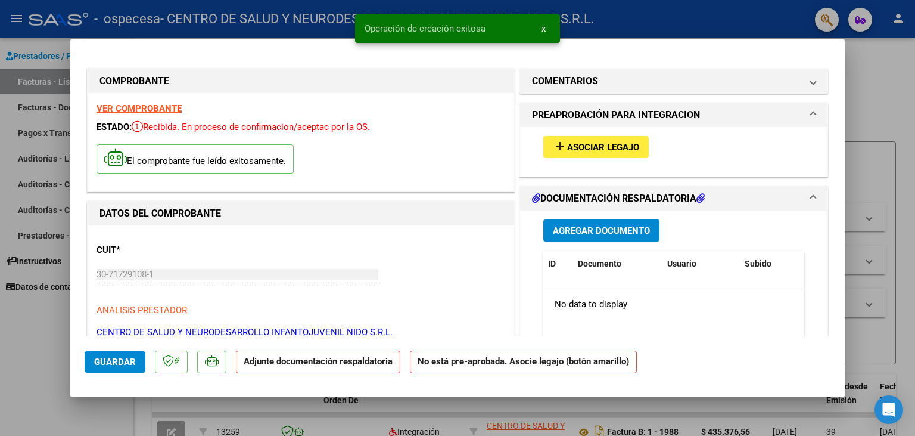
click at [596, 146] on span "Asociar Legajo" at bounding box center [603, 147] width 72 height 11
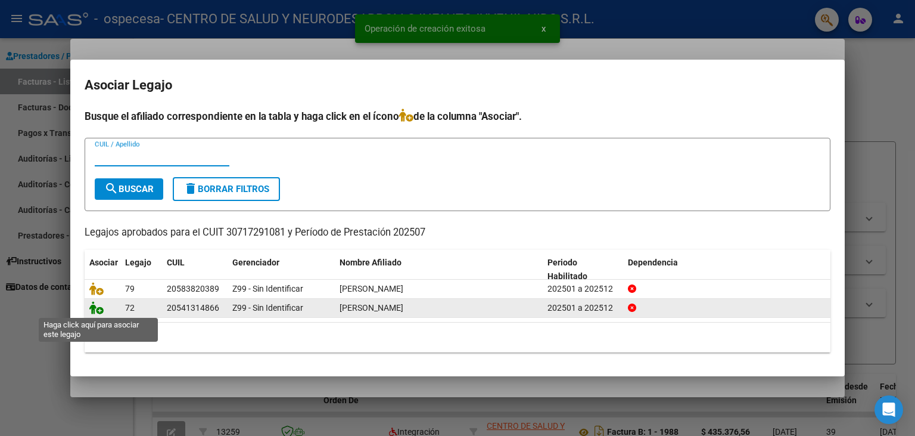
click at [93, 311] on icon at bounding box center [96, 307] width 14 height 13
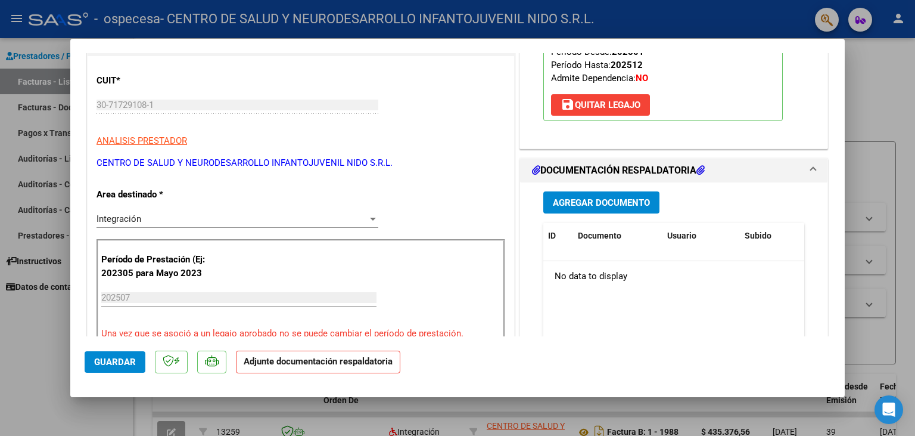
scroll to position [197, 0]
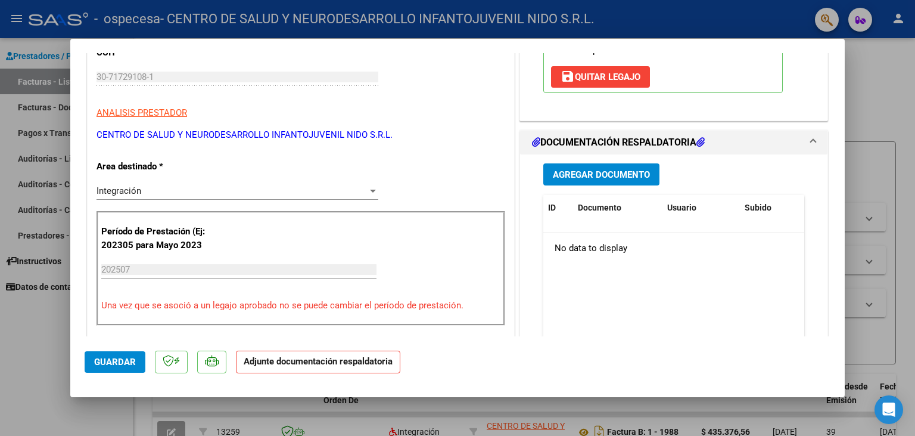
click at [626, 175] on span "Agregar Documento" at bounding box center [601, 174] width 97 height 11
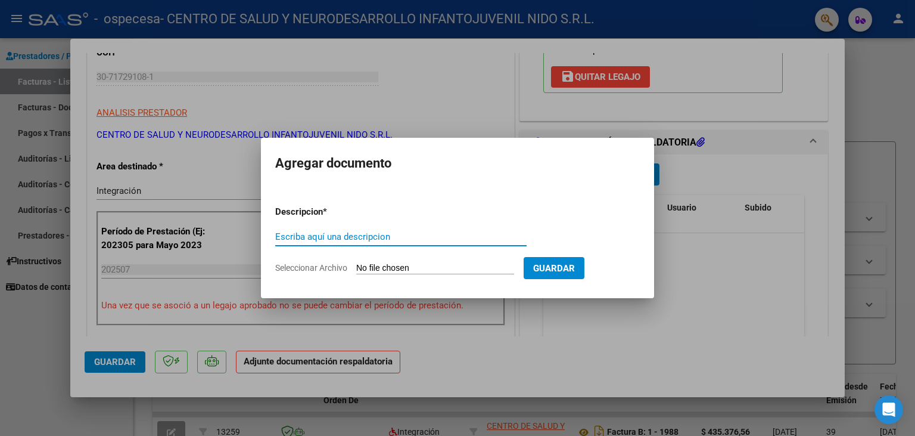
click at [373, 265] on input "Seleccionar Archivo" at bounding box center [435, 268] width 158 height 11
type input "C:\fakepath\Planilla de Asistencias julio.pdf"
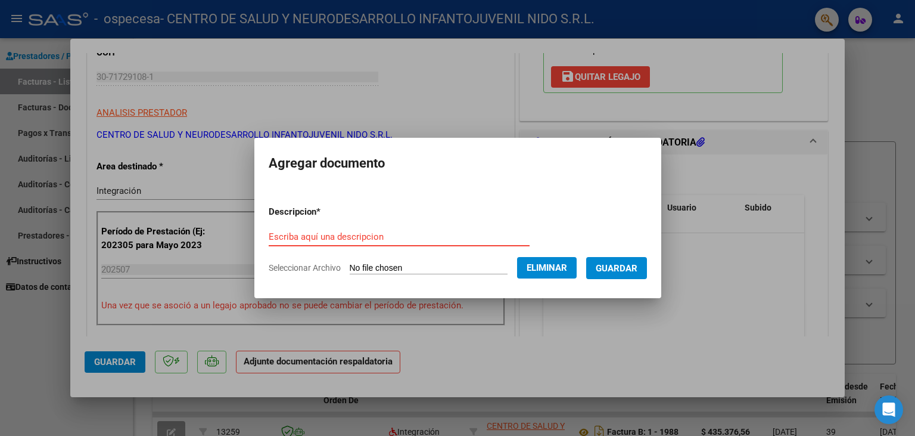
paste input "Planilla de Asistencias julio"
type input "Planilla de Asistencias julio"
click at [621, 263] on span "Guardar" at bounding box center [617, 268] width 42 height 11
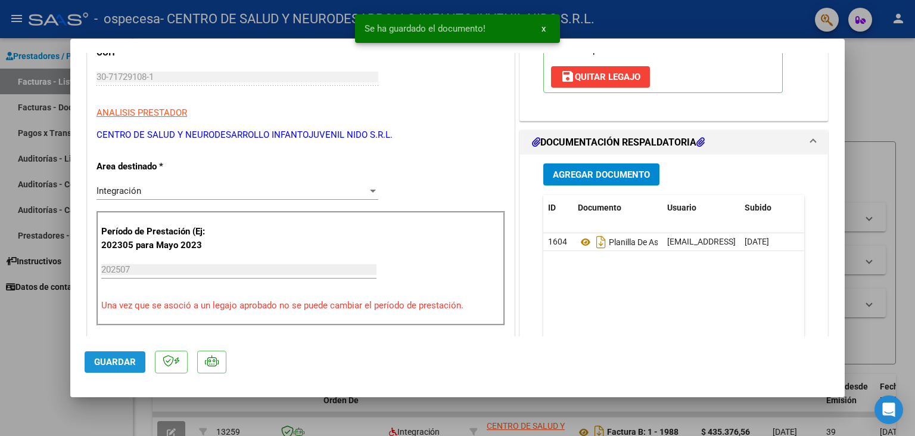
click at [120, 362] on span "Guardar" at bounding box center [115, 361] width 42 height 11
type input "$ 0,00"
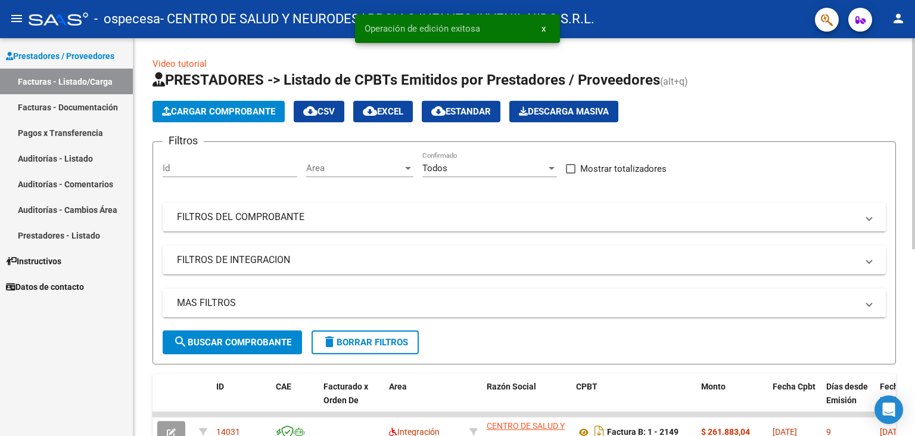
click at [225, 112] on span "Cargar Comprobante" at bounding box center [218, 111] width 113 height 11
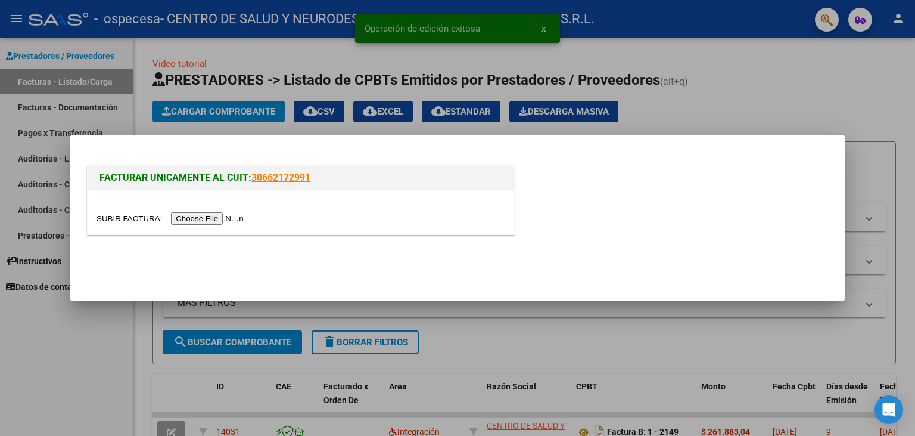
click at [129, 218] on input "file" at bounding box center [172, 218] width 151 height 13
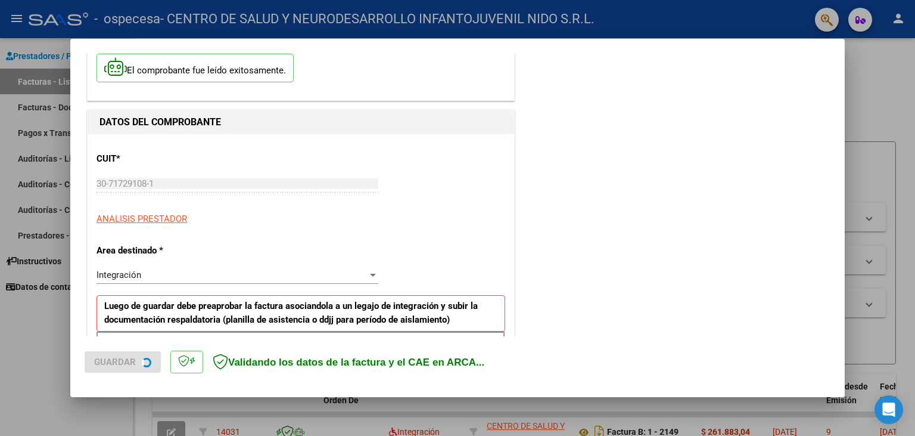
scroll to position [131, 0]
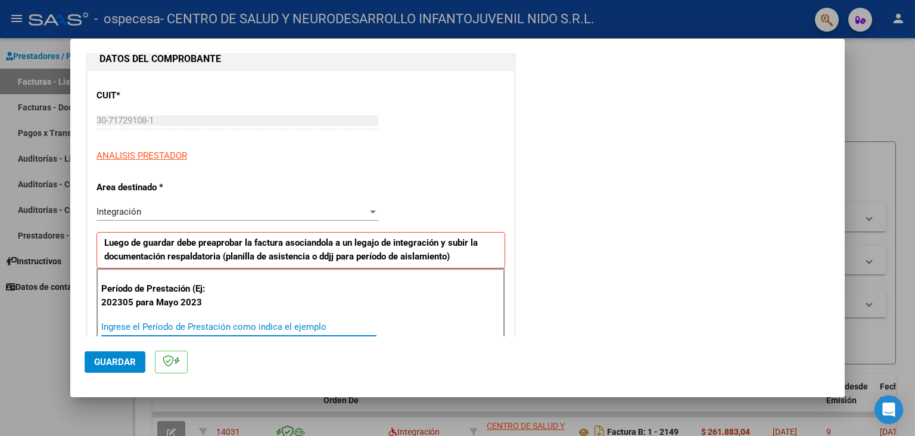
click at [157, 328] on input "Ingrese el Período de Prestación como indica el ejemplo" at bounding box center [238, 326] width 275 height 11
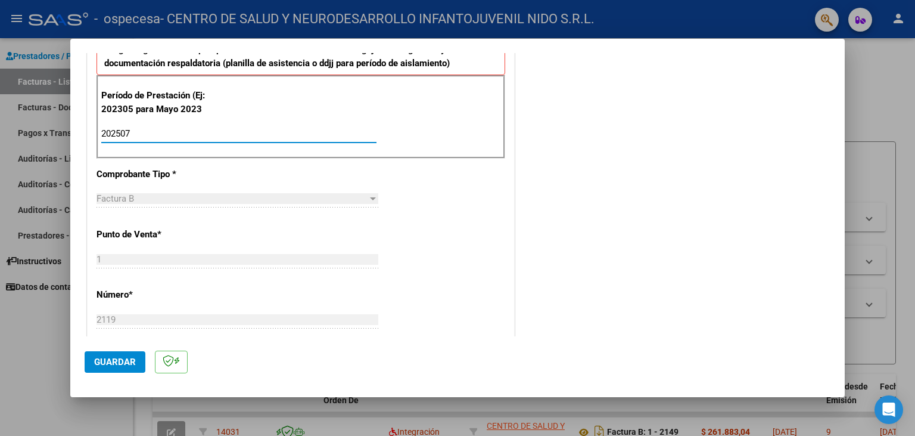
scroll to position [395, 0]
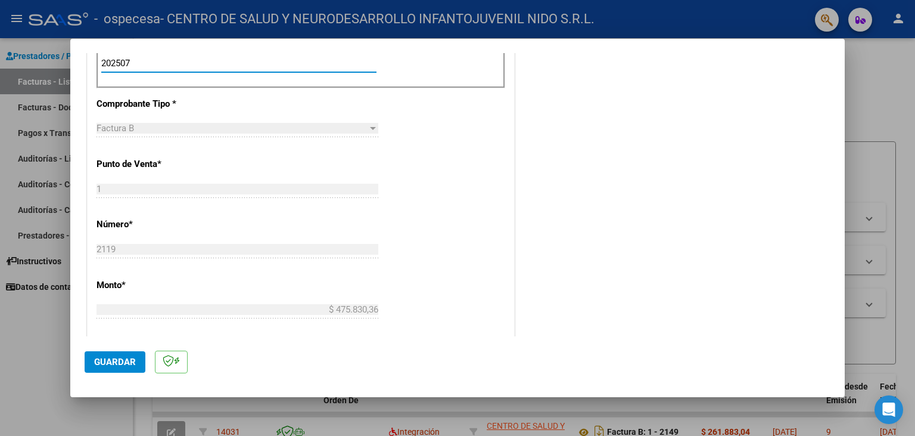
type input "202507"
click at [117, 363] on span "Guardar" at bounding box center [115, 361] width 42 height 11
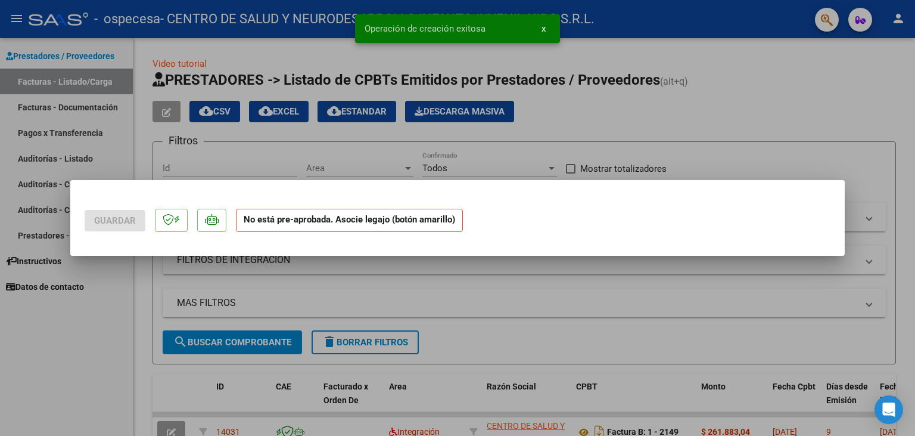
scroll to position [0, 0]
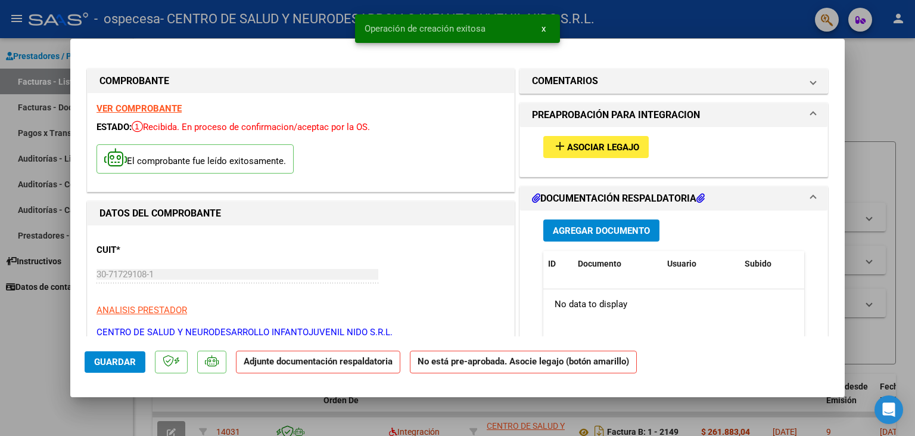
click at [631, 147] on span "Asociar Legajo" at bounding box center [603, 147] width 72 height 11
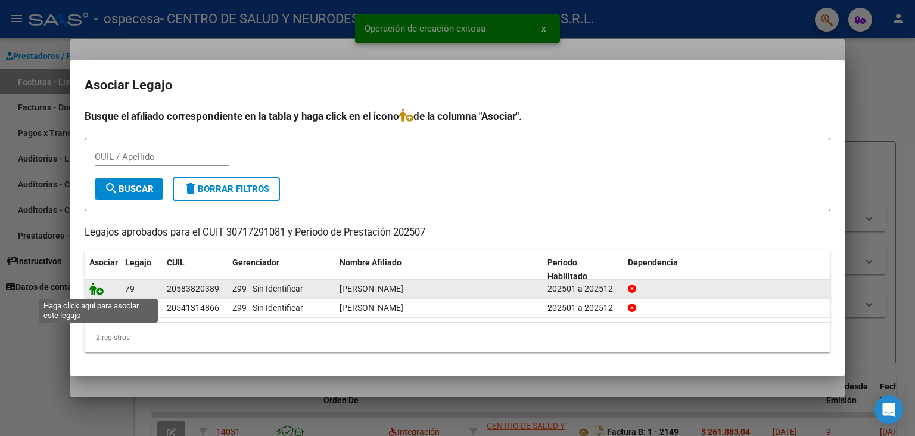
click at [99, 288] on icon at bounding box center [96, 288] width 14 height 13
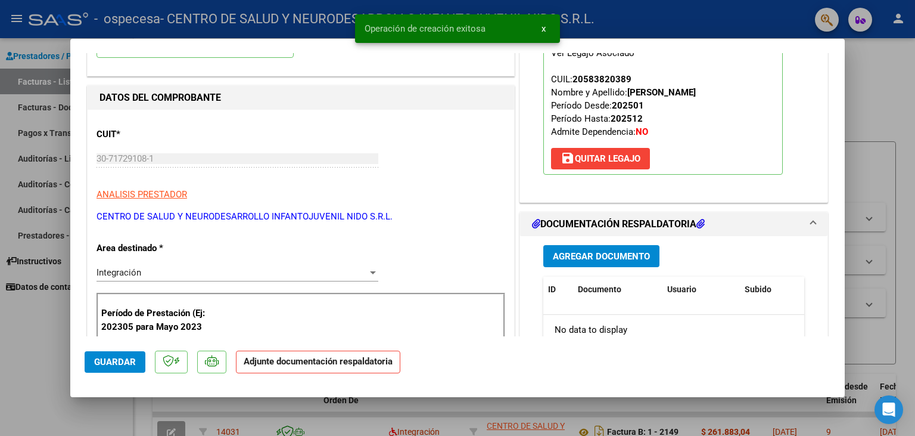
scroll to position [197, 0]
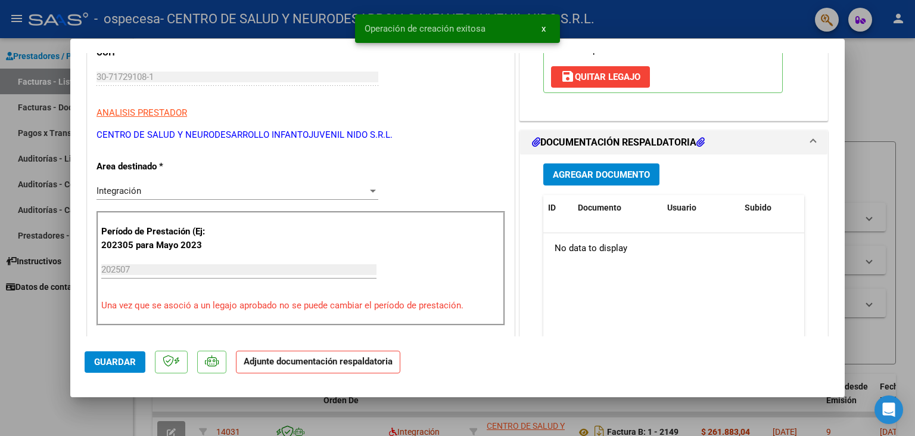
click at [589, 175] on span "Agregar Documento" at bounding box center [601, 174] width 97 height 11
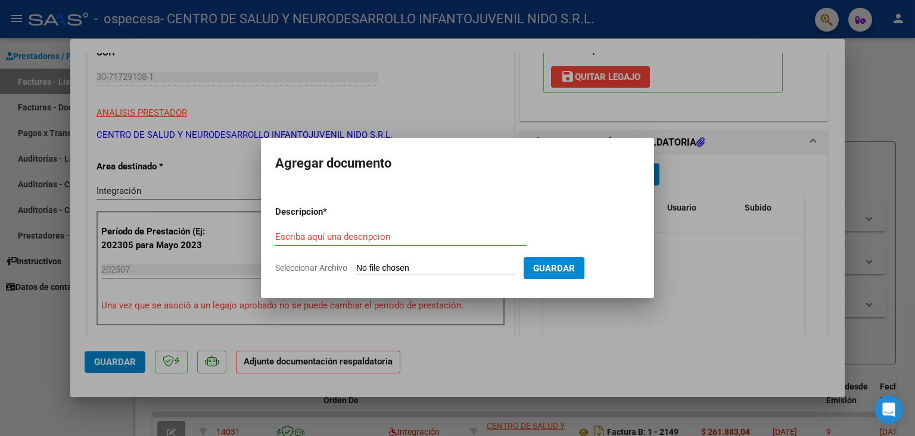
click at [375, 263] on input "Seleccionar Archivo" at bounding box center [435, 268] width 158 height 11
type input "C:\fakepath\Planilla de Asistencias julio.pdf"
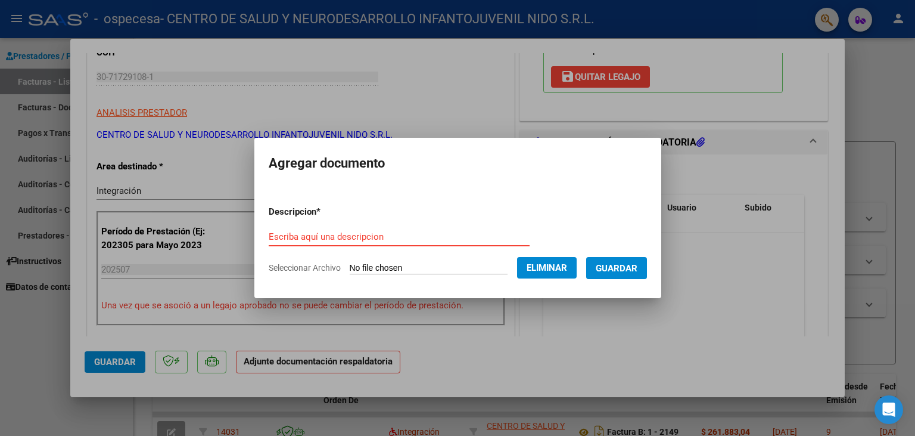
paste input "Planilla de Asistencias julio"
type input "Planilla de Asistencias julio"
click at [620, 268] on span "Guardar" at bounding box center [617, 268] width 42 height 11
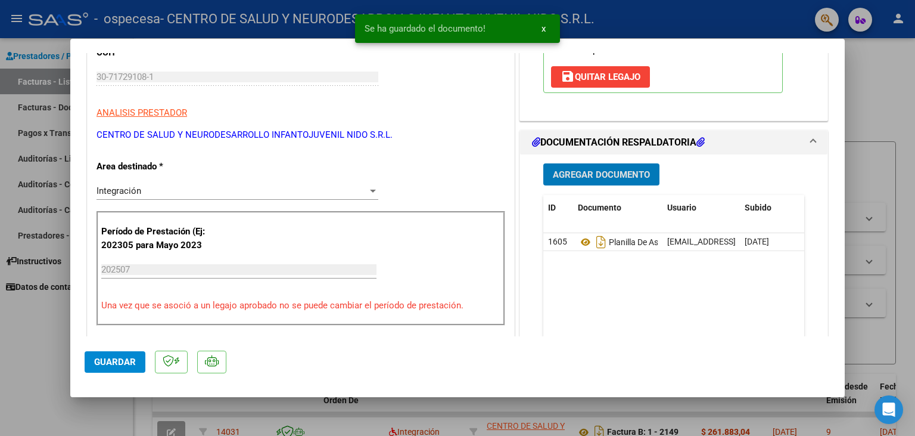
click at [111, 359] on span "Guardar" at bounding box center [115, 361] width 42 height 11
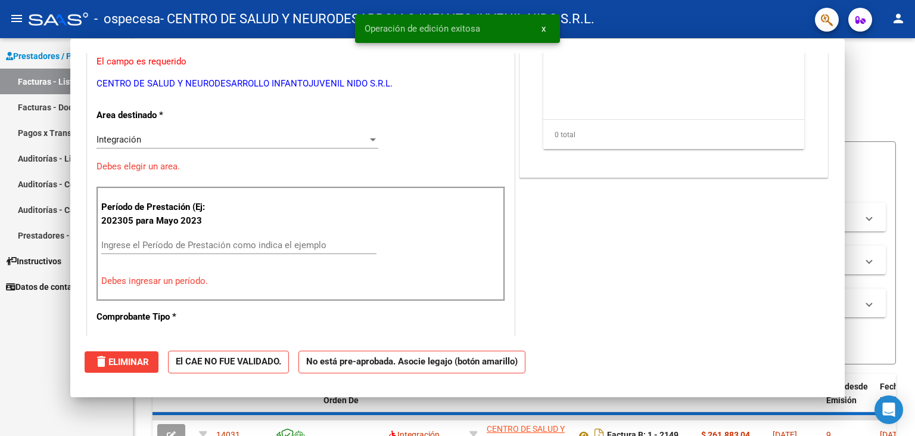
scroll to position [0, 0]
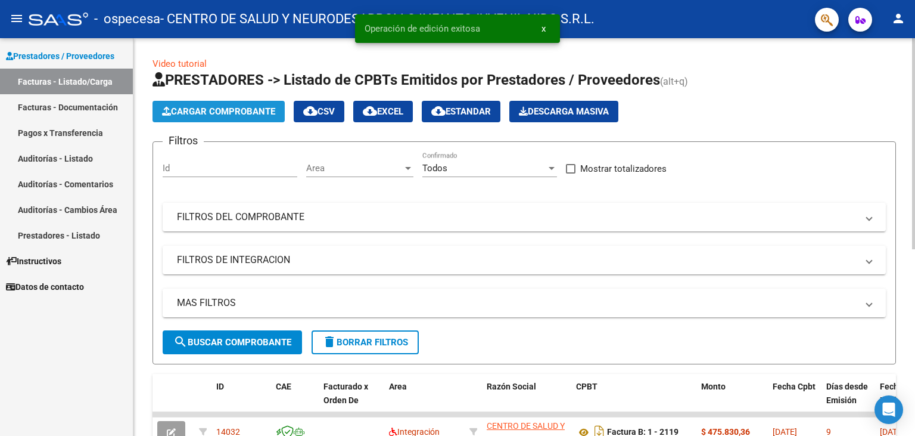
click at [215, 111] on span "Cargar Comprobante" at bounding box center [218, 111] width 113 height 11
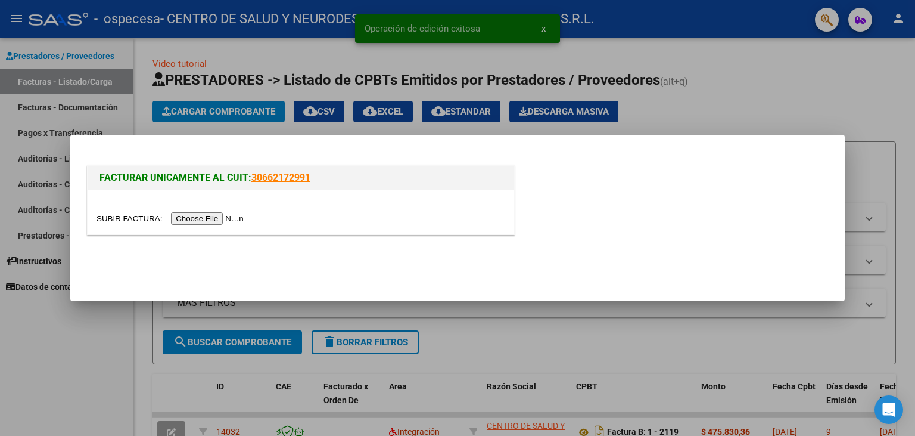
click at [116, 215] on input "file" at bounding box center [172, 218] width 151 height 13
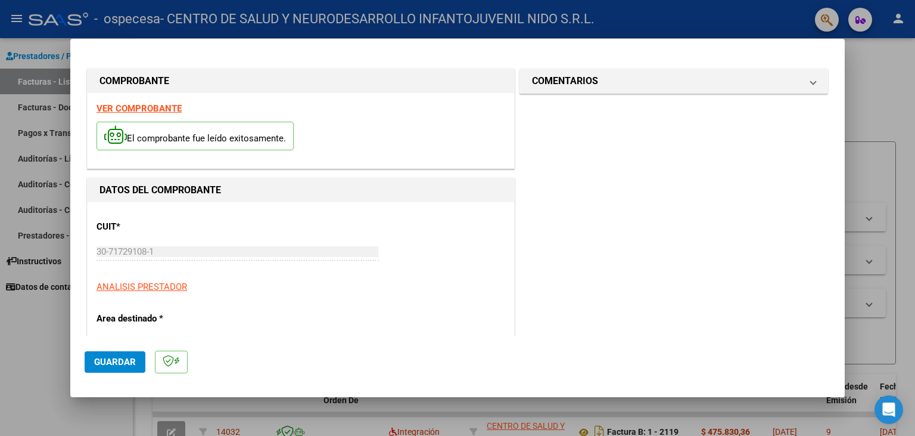
scroll to position [197, 0]
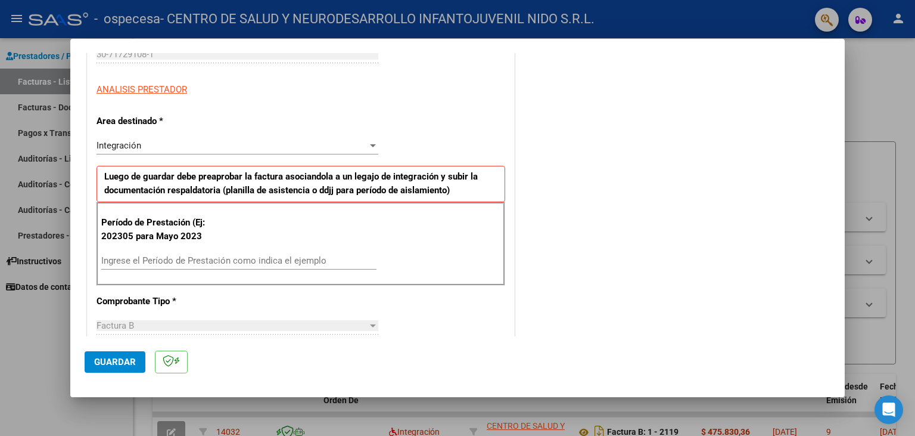
click at [148, 261] on input "Ingrese el Período de Prestación como indica el ejemplo" at bounding box center [238, 260] width 275 height 11
type input "202507"
click at [108, 353] on button "Guardar" at bounding box center [115, 361] width 61 height 21
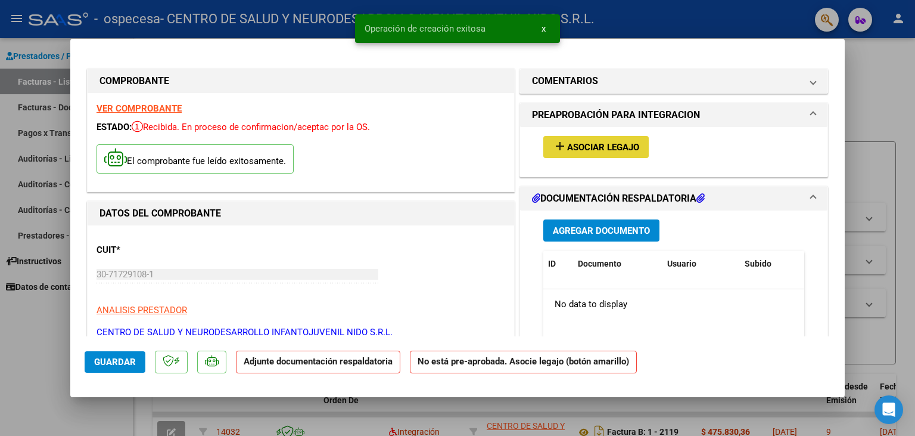
click at [598, 142] on span "add Asociar Legajo" at bounding box center [596, 146] width 86 height 11
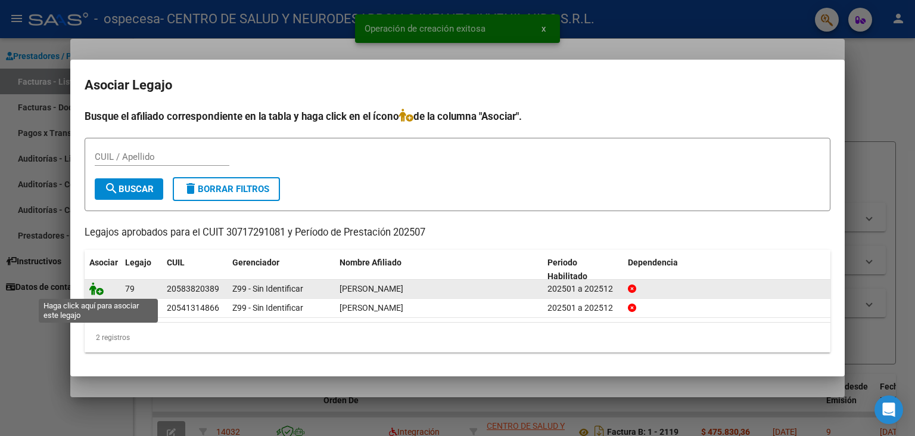
click at [98, 287] on icon at bounding box center [96, 288] width 14 height 13
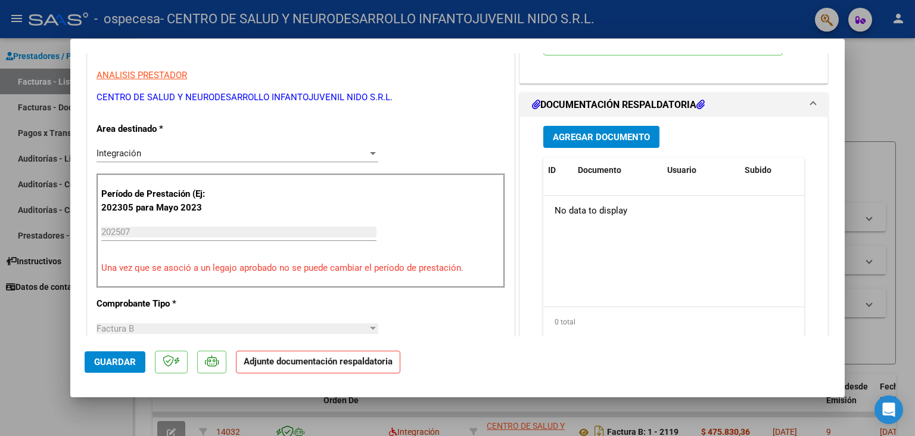
scroll to position [263, 0]
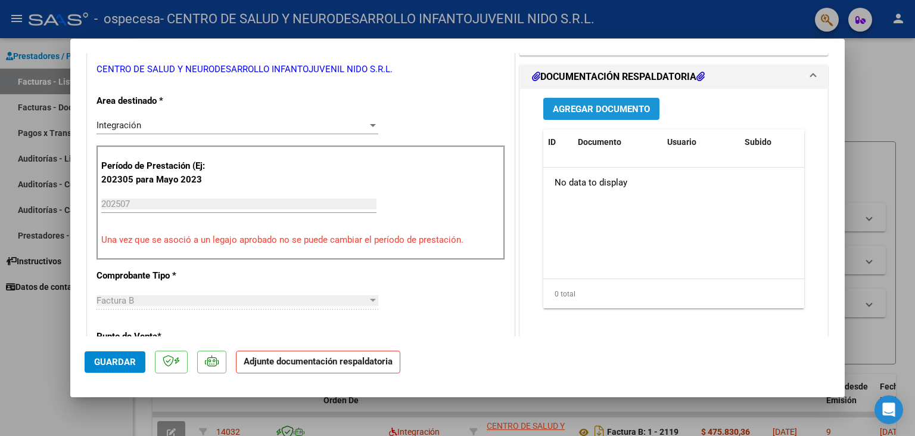
click at [615, 107] on span "Agregar Documento" at bounding box center [601, 109] width 97 height 11
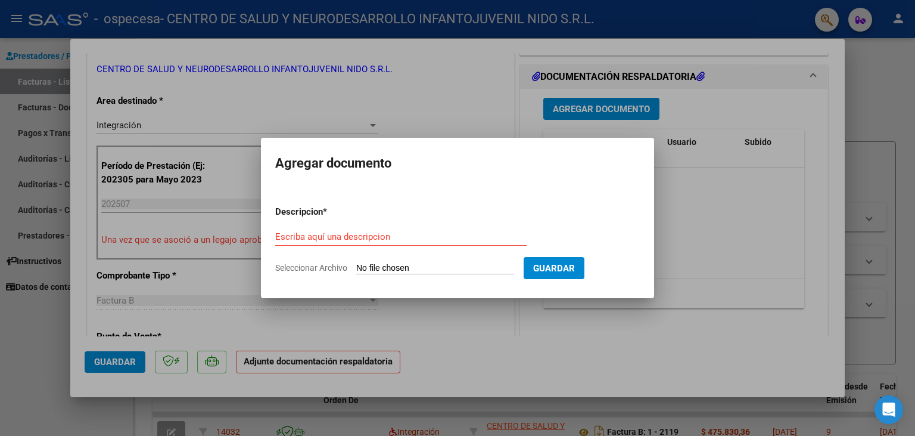
click at [382, 268] on input "Seleccionar Archivo" at bounding box center [435, 268] width 158 height 11
type input "C:\fakepath\Planilla de Asistencias julio.pdf"
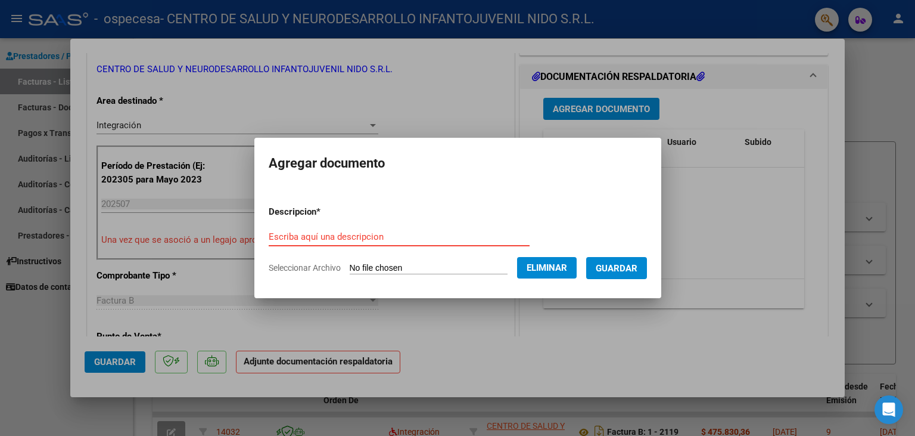
paste input "Planilla de Asistencias julio"
type input "Planilla de Asistencias julio"
click at [631, 260] on button "Guardar" at bounding box center [616, 268] width 61 height 22
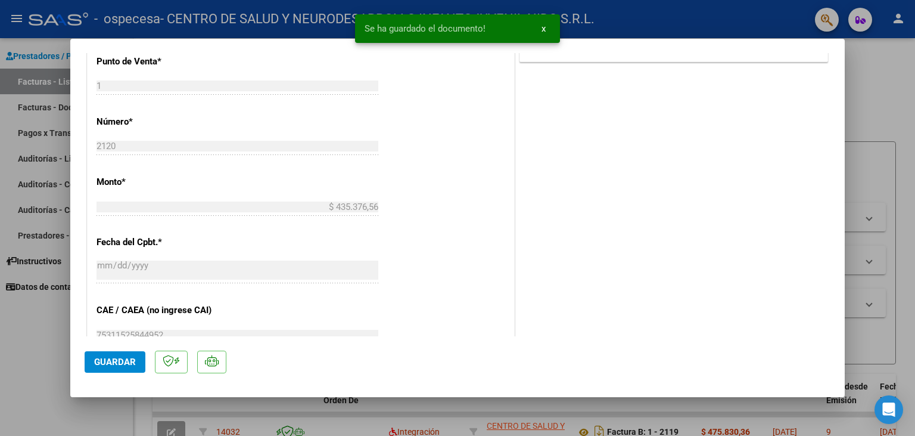
scroll to position [658, 0]
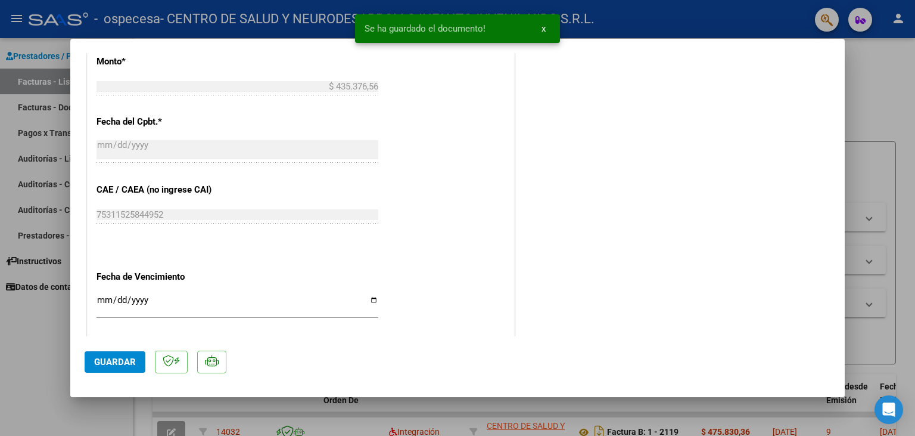
click at [114, 366] on span "Guardar" at bounding box center [115, 361] width 42 height 11
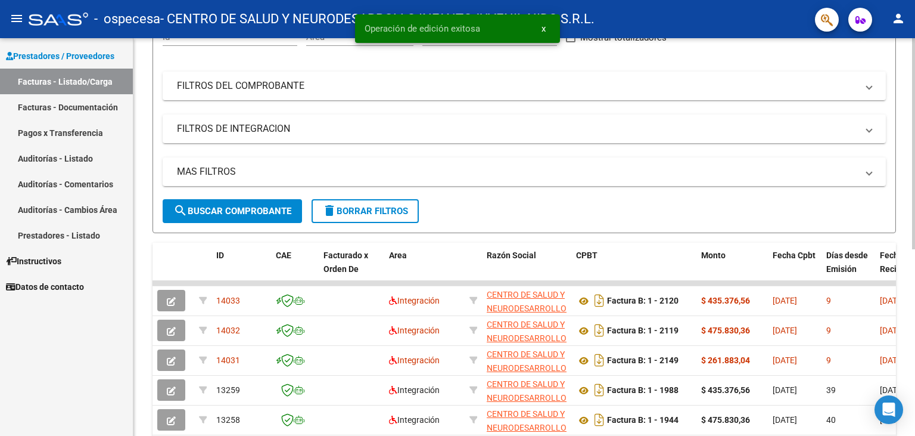
scroll to position [197, 0]
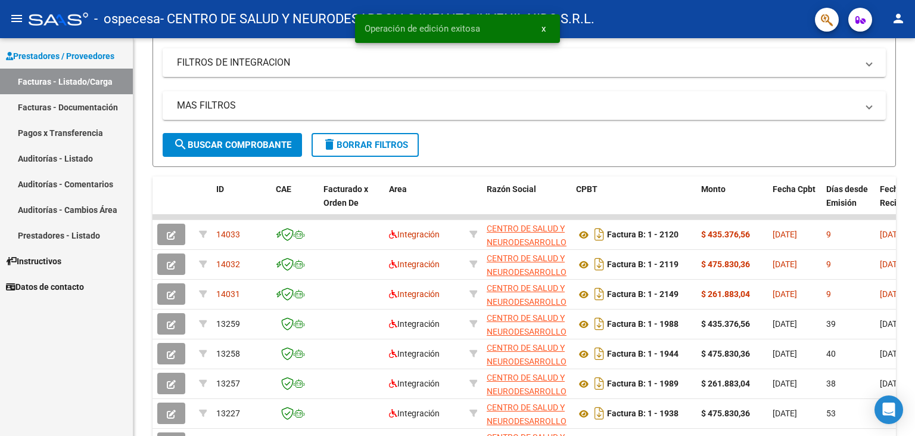
click at [896, 21] on mat-icon "person" at bounding box center [899, 18] width 14 height 14
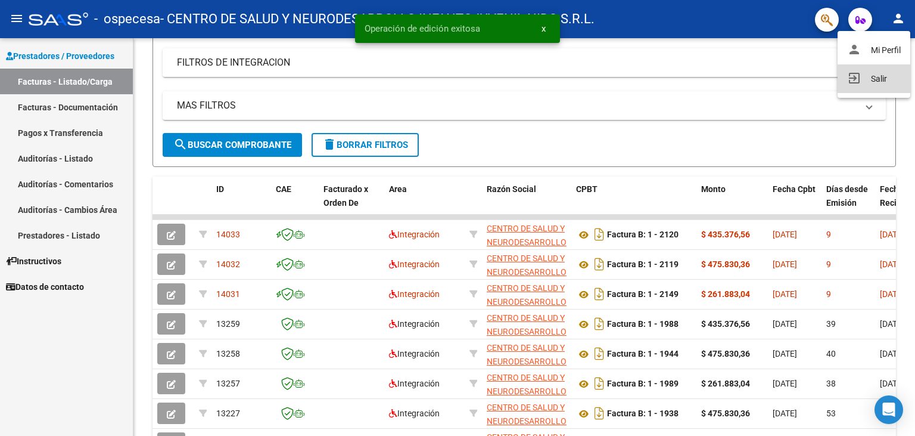
click at [864, 80] on button "exit_to_app Salir" at bounding box center [874, 78] width 73 height 29
